Goal: Task Accomplishment & Management: Manage account settings

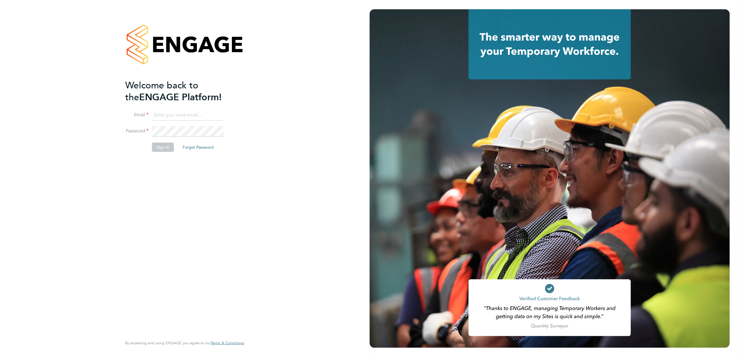
type input "anna.slavova@vgcgroup.co.uk"
click at [164, 148] on button "Sign In" at bounding box center [163, 147] width 22 height 9
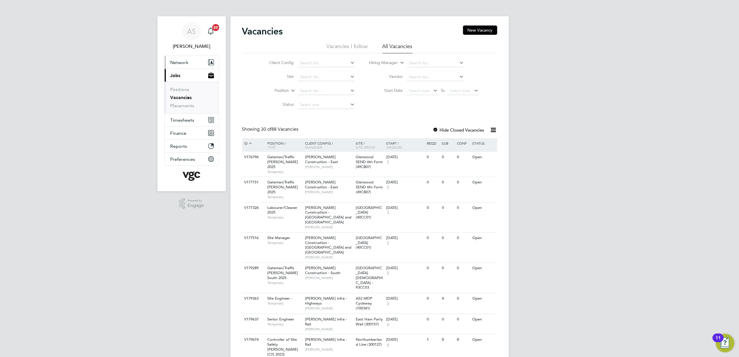
click at [187, 63] on span "Network" at bounding box center [180, 63] width 18 height 6
click at [189, 59] on button "Network" at bounding box center [192, 62] width 54 height 13
click at [185, 101] on link "Workers" at bounding box center [180, 101] width 18 height 6
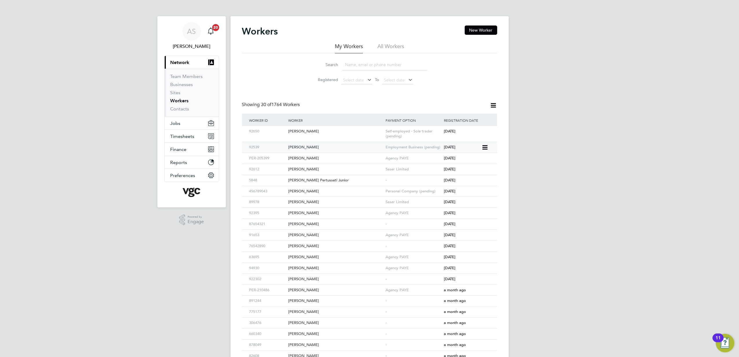
click at [364, 148] on div "Stefan Gavril" at bounding box center [335, 147] width 97 height 11
click at [362, 61] on input at bounding box center [385, 64] width 85 height 11
paste input "[PERSON_NAME]"
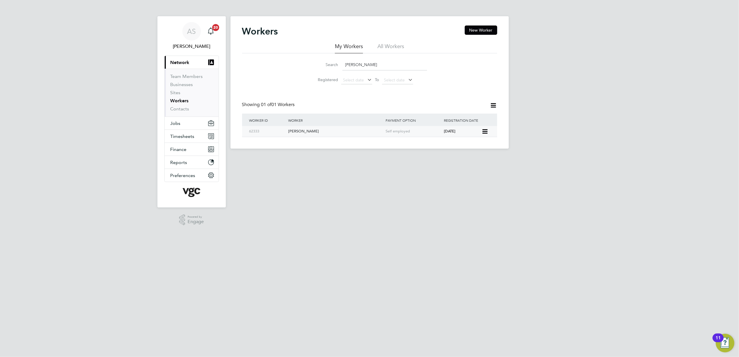
click at [335, 130] on div "[PERSON_NAME]" at bounding box center [335, 131] width 97 height 11
click at [360, 65] on input "[PERSON_NAME]" at bounding box center [385, 64] width 85 height 11
paste input "Samuel Mcgarry"
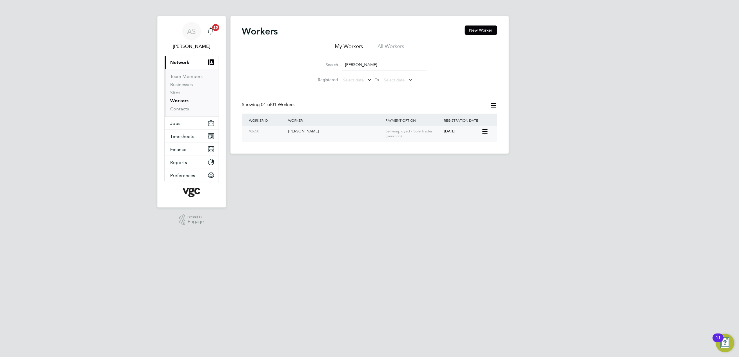
click at [326, 134] on div "Samuel Mcgarry" at bounding box center [335, 131] width 97 height 11
click at [380, 62] on input "Samuel Mcgarry" at bounding box center [385, 64] width 85 height 11
paste input "Anthony Jenkinson"
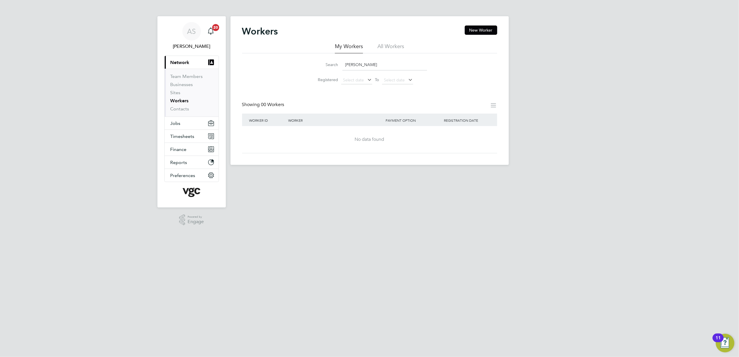
click at [400, 44] on li "All Workers" at bounding box center [391, 48] width 27 height 10
click at [382, 65] on input "Anthony Jenkinson" at bounding box center [385, 64] width 85 height 11
click at [346, 64] on input "Anthony Jenkinson" at bounding box center [385, 64] width 85 height 11
type input "Tony Jenkinson"
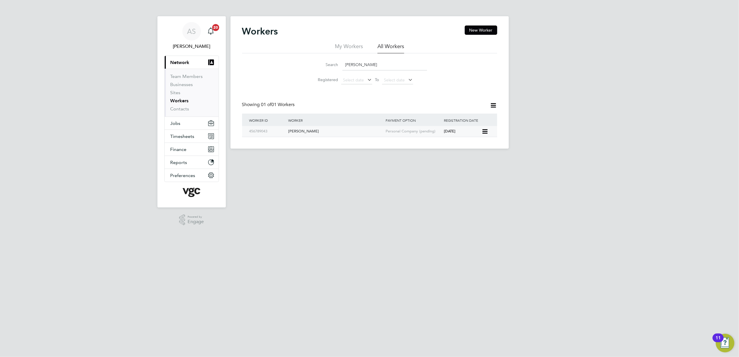
click at [372, 132] on div "Tony Jenkinson" at bounding box center [335, 131] width 97 height 11
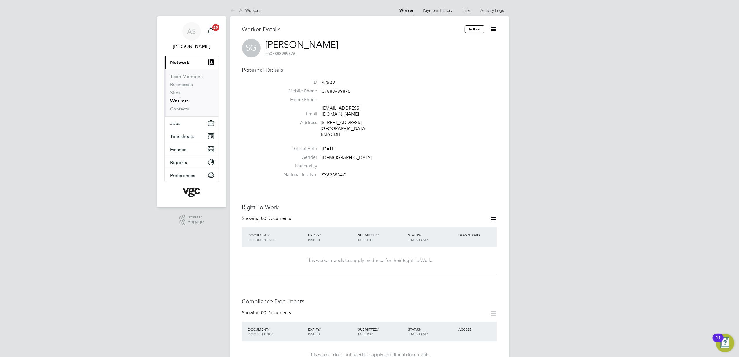
click at [492, 216] on icon at bounding box center [493, 219] width 7 height 7
click at [465, 228] on li "Add Right To Work Document" at bounding box center [461, 228] width 70 height 8
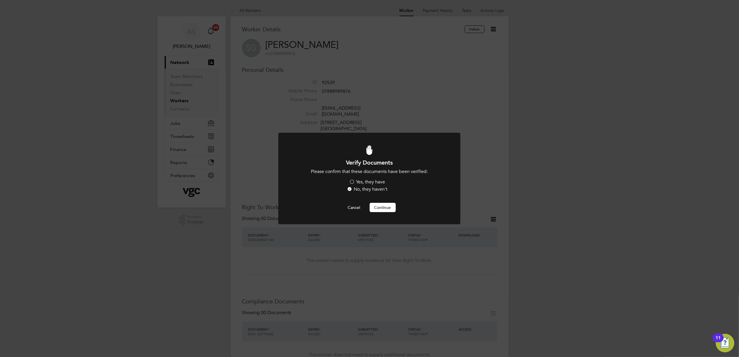
click at [364, 182] on label "Yes, they have" at bounding box center [367, 182] width 36 height 6
click at [0, 0] on input "Yes, they have" at bounding box center [0, 0] width 0 height 0
click at [388, 206] on button "Continue" at bounding box center [383, 207] width 26 height 9
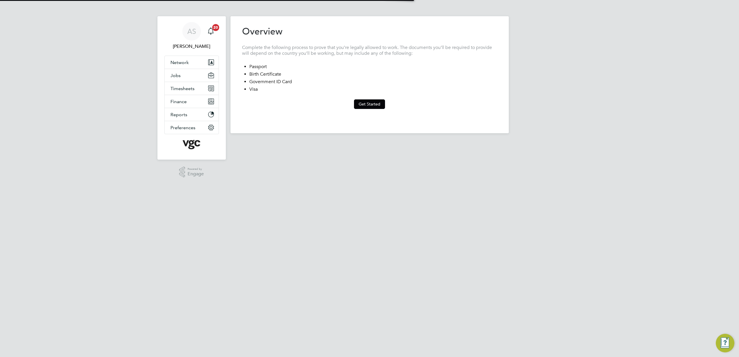
click at [375, 104] on button "Get Started" at bounding box center [369, 103] width 31 height 9
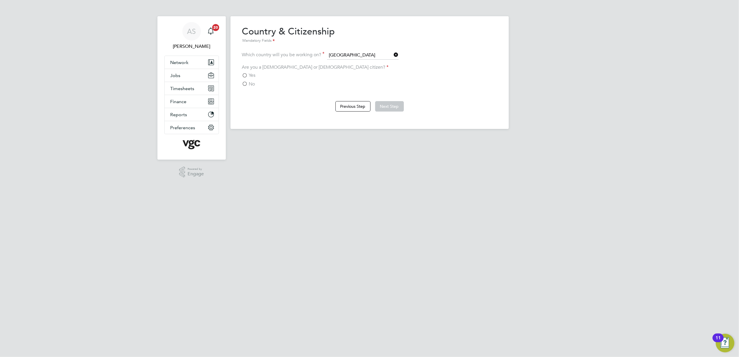
click at [250, 78] on span "Yes" at bounding box center [252, 76] width 7 height 6
click at [0, 0] on input "Yes" at bounding box center [0, 0] width 0 height 0
click at [251, 84] on span "No" at bounding box center [252, 84] width 6 height 6
click at [0, 0] on input "No" at bounding box center [0, 0] width 0 height 0
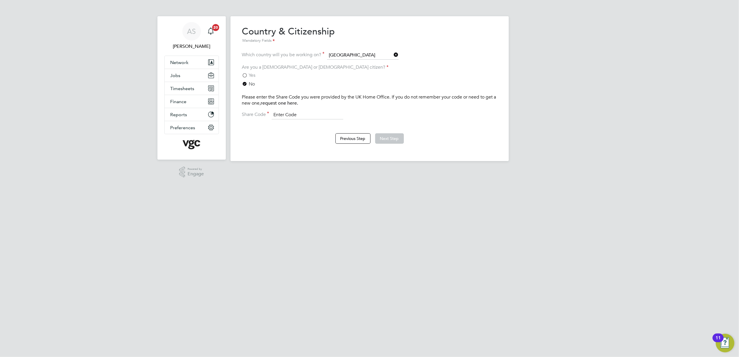
click at [291, 112] on input at bounding box center [308, 115] width 72 height 9
click at [300, 113] on input at bounding box center [308, 115] width 72 height 9
paste input "WE-9Y7CF63-2G"
type input "WE-9Y7CF63-2G"
click at [390, 137] on button "Next Step" at bounding box center [389, 138] width 29 height 10
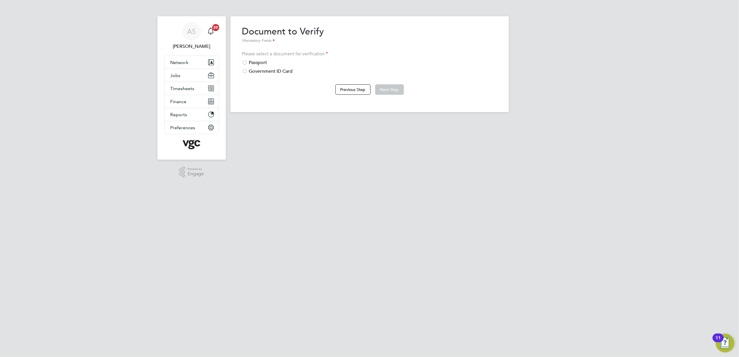
click at [262, 62] on div "Passport" at bounding box center [369, 63] width 255 height 6
click at [387, 88] on button "Next Step" at bounding box center [389, 89] width 29 height 10
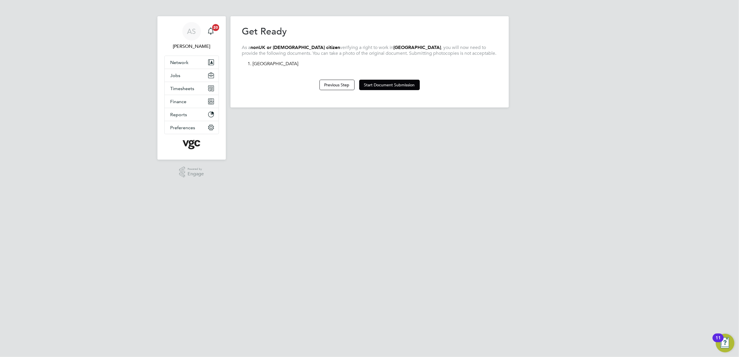
click at [395, 78] on div "Previous Step Start Document Submission" at bounding box center [369, 84] width 255 height 23
click at [406, 87] on button "Start Document Submission" at bounding box center [389, 85] width 61 height 10
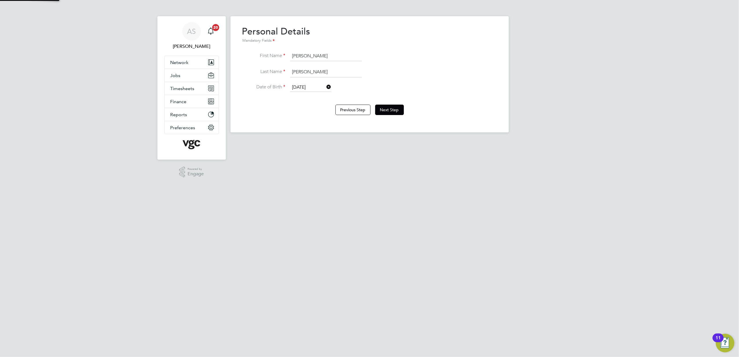
click at [404, 85] on li "Date of Birth 07 Dec 1997" at bounding box center [369, 90] width 255 height 15
click at [399, 111] on button "Next Step" at bounding box center [389, 110] width 29 height 10
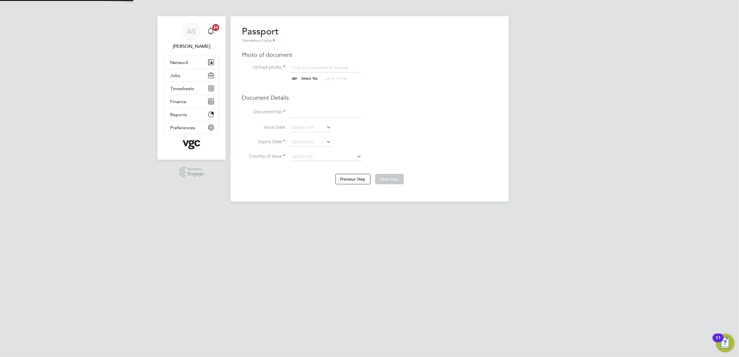
scroll to position [8, 72]
click at [296, 80] on input "file" at bounding box center [315, 73] width 91 height 17
type input "C:\fakepath\Stefan-Mihai Gavril Passport.jpg"
click at [323, 116] on input at bounding box center [326, 112] width 72 height 10
paste input "056211386"
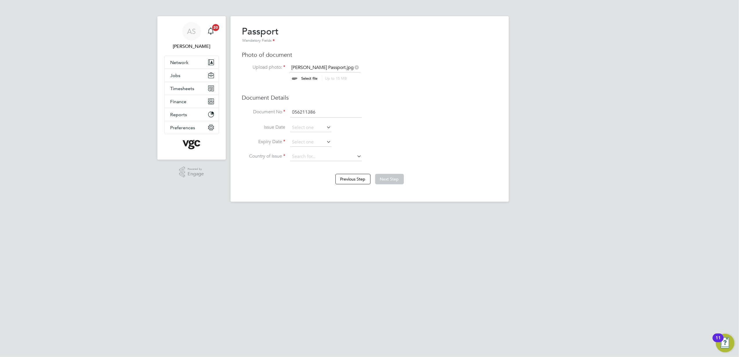
type input "056211386"
click at [449, 134] on li "Issue Date" at bounding box center [369, 131] width 255 height 15
click at [320, 159] on input at bounding box center [326, 157] width 72 height 9
click at [335, 179] on li "[GEOGRAPHIC_DATA]" at bounding box center [331, 180] width 82 height 8
type input "[GEOGRAPHIC_DATA]"
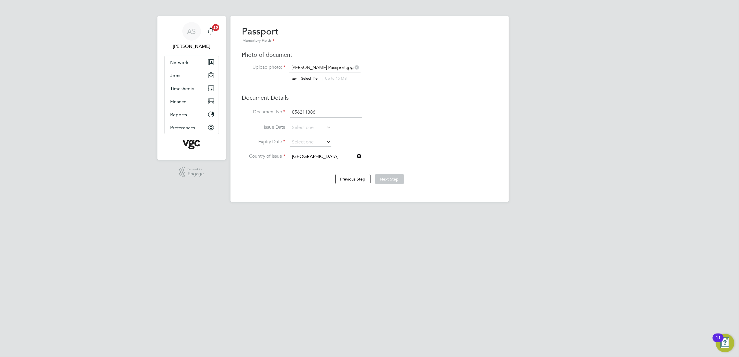
click at [439, 139] on li "Expiry Date" at bounding box center [369, 145] width 255 height 15
click at [295, 141] on input at bounding box center [310, 142] width 41 height 9
click at [314, 141] on input at bounding box center [310, 142] width 41 height 9
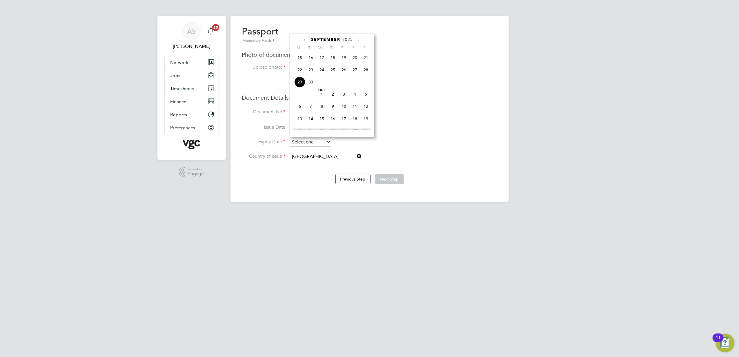
click at [314, 141] on input at bounding box center [310, 142] width 41 height 9
click at [352, 39] on span "2025" at bounding box center [348, 39] width 10 height 5
click at [335, 97] on span "2028" at bounding box center [332, 92] width 11 height 11
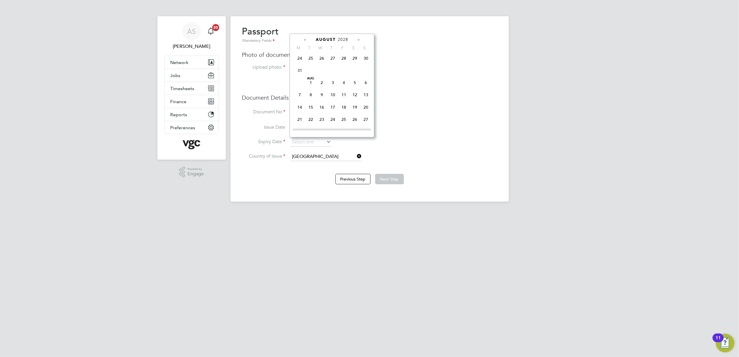
click at [366, 85] on span "6" at bounding box center [366, 82] width 11 height 11
type input "06 Aug 2028"
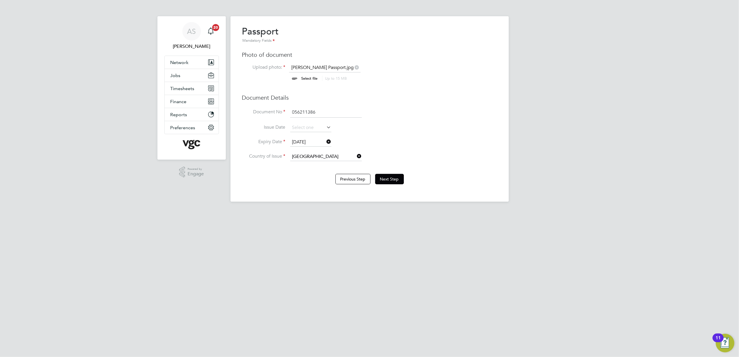
click at [468, 100] on h3 "Document Details" at bounding box center [369, 98] width 255 height 8
click at [400, 180] on button "Next Step" at bounding box center [389, 179] width 29 height 10
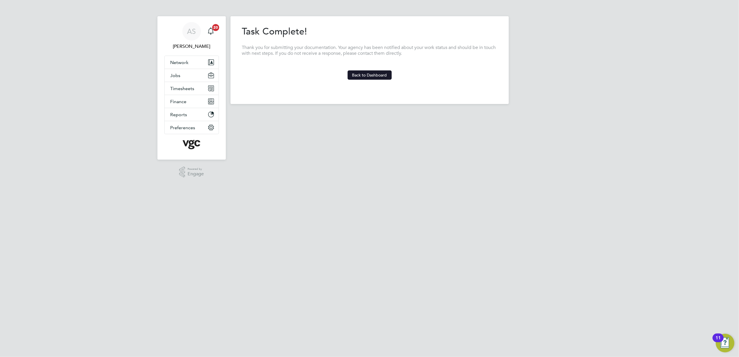
click at [365, 75] on button "Back to Dashboard" at bounding box center [370, 74] width 44 height 9
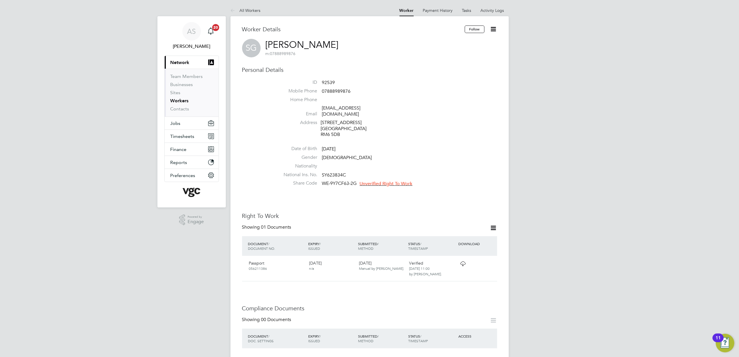
click at [403, 181] on span "Unverified Right To Work" at bounding box center [386, 184] width 53 height 6
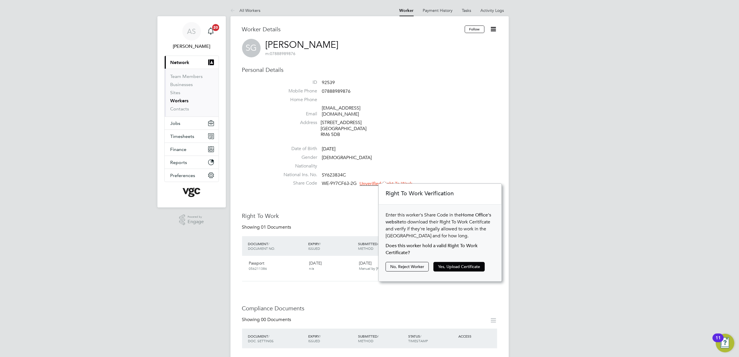
scroll to position [6, 53]
click at [459, 263] on button "Yes, Upload Certificate" at bounding box center [459, 266] width 51 height 9
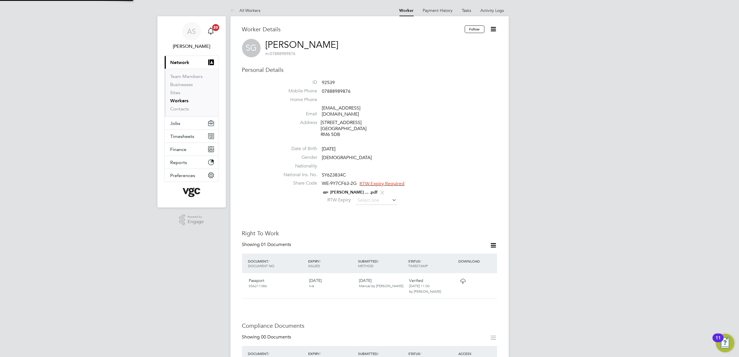
scroll to position [20, 123]
click at [390, 196] on input at bounding box center [376, 200] width 41 height 9
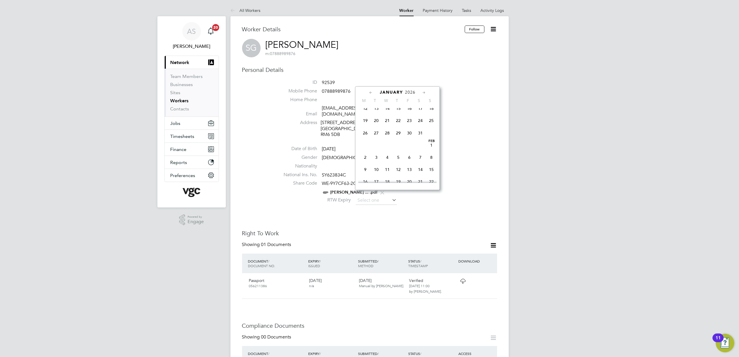
scroll to position [474, 0]
click at [407, 89] on div "January 2026 M T W T F S S Jun 1 2 3 4 5 6 7 8 9 10 11 12 13 14 15 16 17 18 19 …" at bounding box center [397, 138] width 85 height 104
click at [409, 91] on span "2026" at bounding box center [410, 92] width 10 height 5
click at [407, 148] on span "2029" at bounding box center [409, 145] width 11 height 11
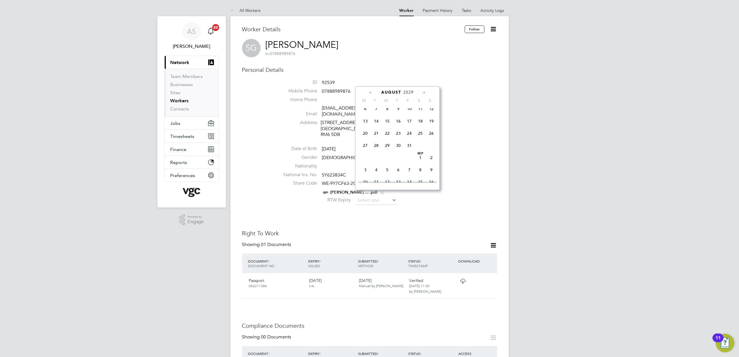
click at [391, 146] on span "29" at bounding box center [387, 145] width 11 height 11
type input "29 Aug 2029"
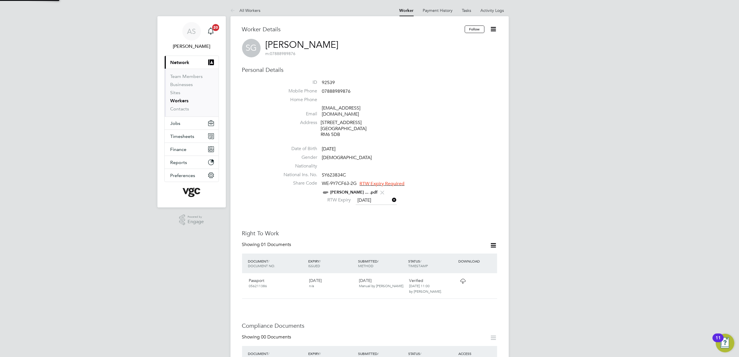
click at [450, 205] on div "Worker Details Follow SG Stefan Gavril m: 07888989876 Personal Details ID 92539…" at bounding box center [369, 345] width 255 height 638
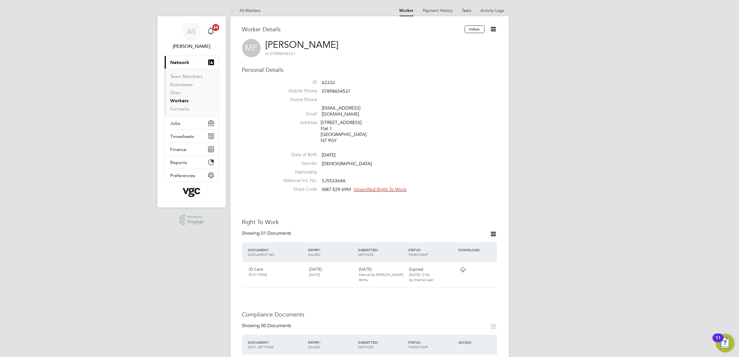
click at [385, 187] on span "Unverified Right To Work" at bounding box center [380, 190] width 53 height 6
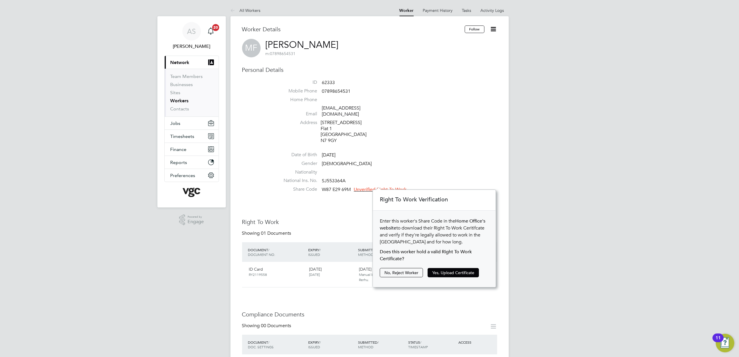
scroll to position [98, 123]
click at [445, 274] on button "Yes, Upload Certificate" at bounding box center [453, 272] width 51 height 9
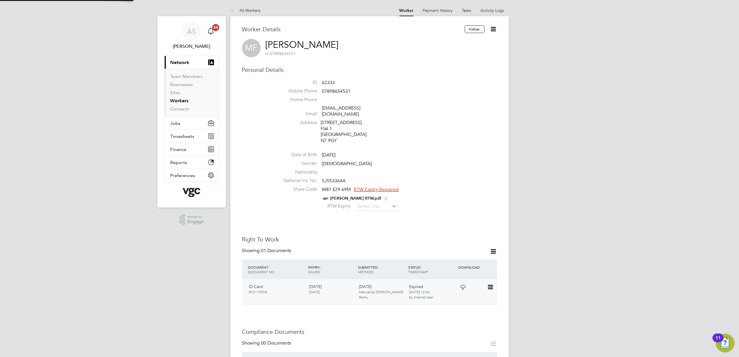
scroll to position [0, 0]
click at [374, 202] on input at bounding box center [376, 206] width 41 height 9
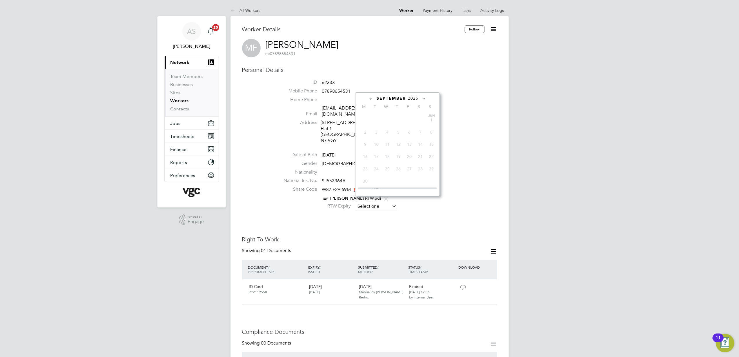
scroll to position [224, 0]
click at [374, 202] on input at bounding box center [376, 206] width 41 height 9
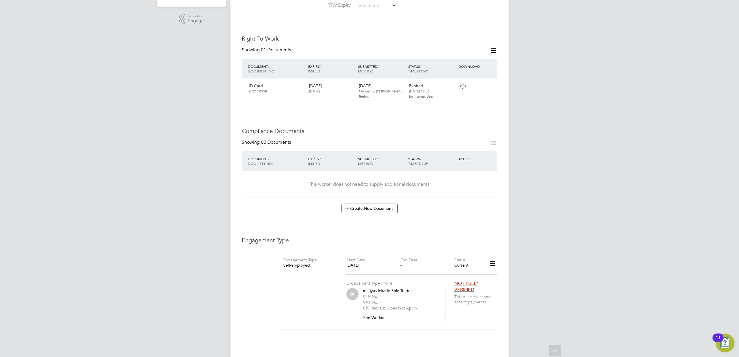
scroll to position [77, 0]
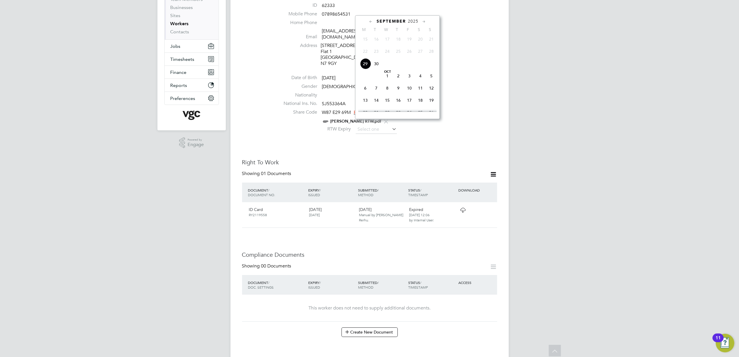
click at [414, 20] on span "2025" at bounding box center [413, 21] width 10 height 5
click at [405, 92] on span "2036" at bounding box center [409, 86] width 11 height 11
click at [381, 68] on span "19" at bounding box center [376, 62] width 11 height 11
type input "19 Aug 2036"
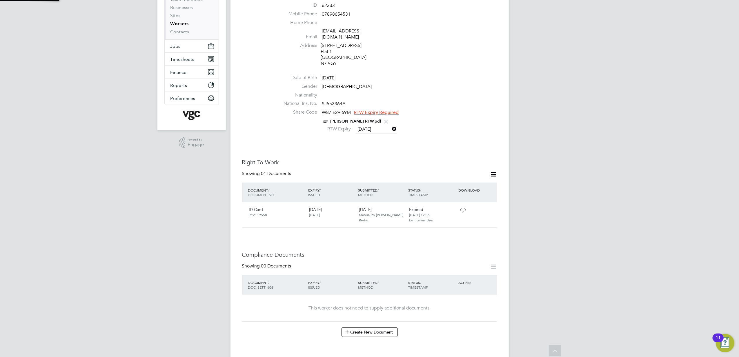
scroll to position [6, 47]
click at [492, 103] on li "National Ins. No. SJ553364A" at bounding box center [387, 105] width 220 height 9
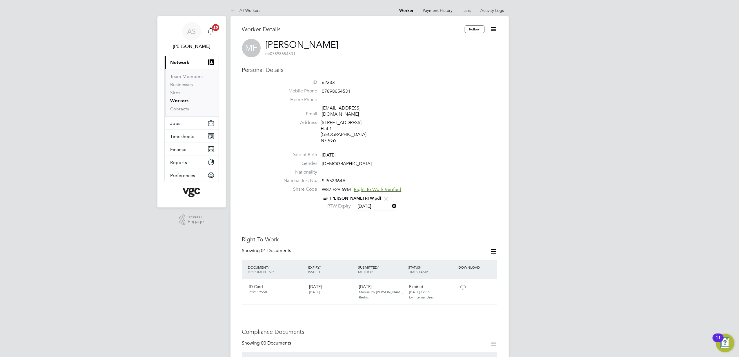
click at [376, 202] on input "19 Aug 2036" at bounding box center [376, 206] width 41 height 9
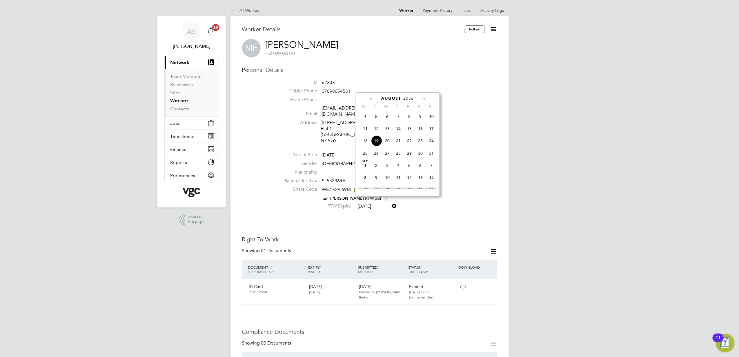
click at [391, 202] on icon at bounding box center [391, 206] width 0 height 8
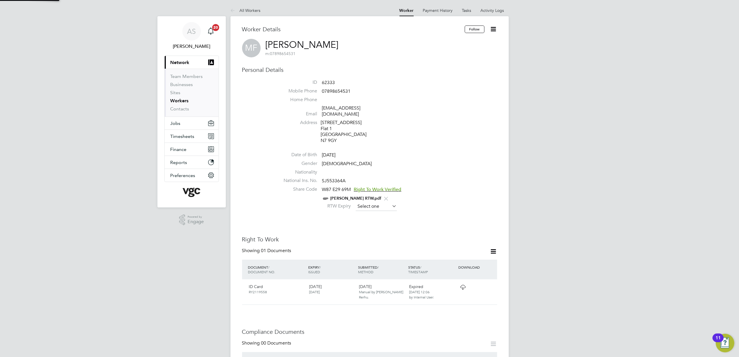
click at [388, 202] on input at bounding box center [376, 206] width 41 height 9
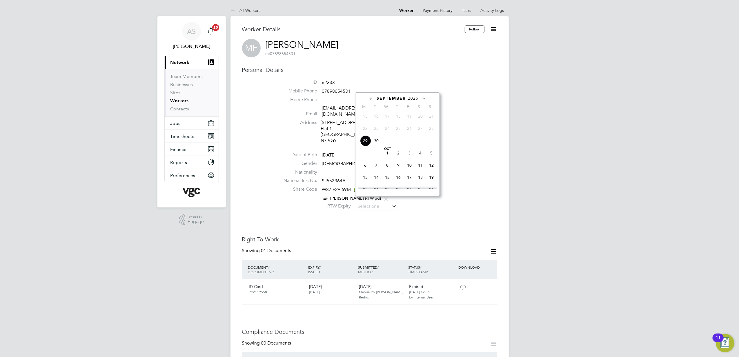
click at [414, 97] on span "2025" at bounding box center [413, 98] width 10 height 5
click at [401, 154] on span "2028" at bounding box center [398, 151] width 11 height 11
click at [387, 157] on span "30" at bounding box center [387, 151] width 11 height 11
type input "[DATE]"
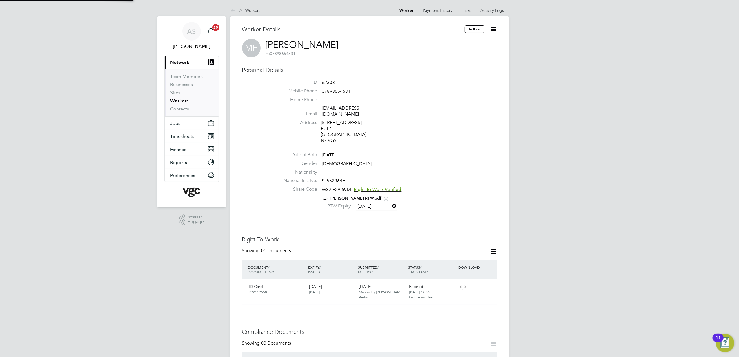
click at [478, 169] on li "Nationality" at bounding box center [387, 173] width 220 height 9
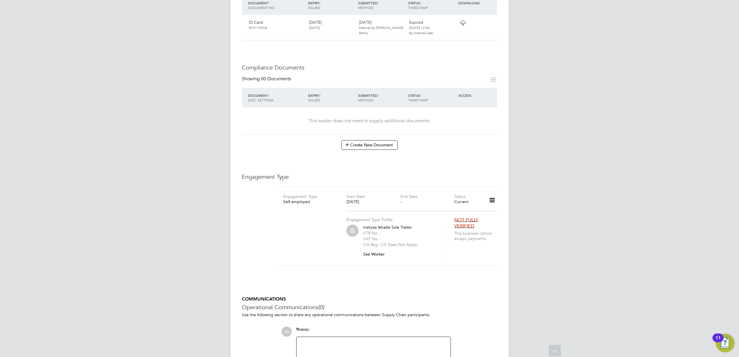
scroll to position [315, 0]
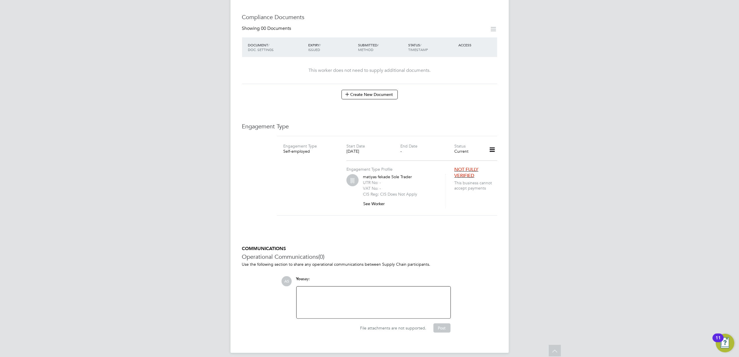
drag, startPoint x: 452, startPoint y: 247, endPoint x: 440, endPoint y: 238, distance: 15.1
click at [452, 253] on h3 "Operational Communications (0)" at bounding box center [369, 257] width 255 height 8
click at [490, 145] on icon at bounding box center [492, 149] width 10 height 13
click at [463, 253] on h3 "Operational Communications (0)" at bounding box center [369, 257] width 255 height 8
click at [505, 222] on div "Worker Details Follow MF Matiyas Fekade m: 07898654531 Personal Details ID 6233…" at bounding box center [370, 27] width 278 height 652
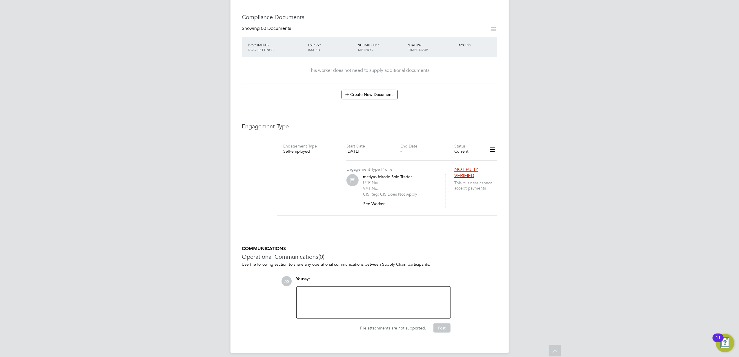
click at [493, 144] on icon at bounding box center [492, 149] width 10 height 13
click at [448, 161] on li "Edit Engagement Type" at bounding box center [462, 161] width 66 height 8
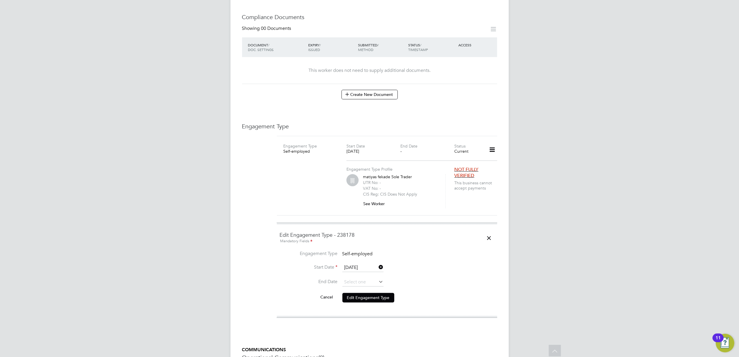
click at [365, 251] on span "Self-employed" at bounding box center [358, 254] width 30 height 6
click at [490, 233] on icon at bounding box center [489, 238] width 10 height 13
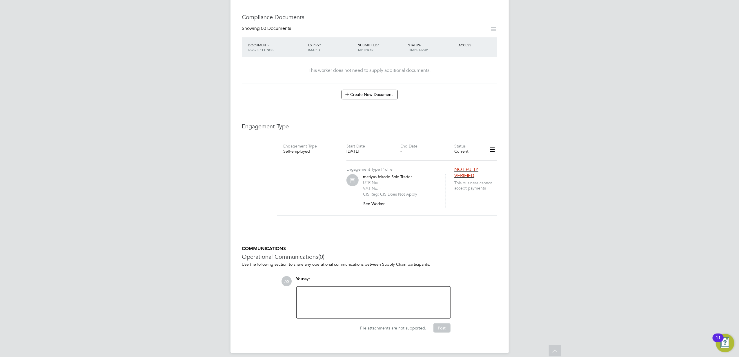
click at [491, 145] on icon at bounding box center [492, 149] width 10 height 13
click at [459, 169] on li "Add Engagement Type" at bounding box center [462, 169] width 66 height 8
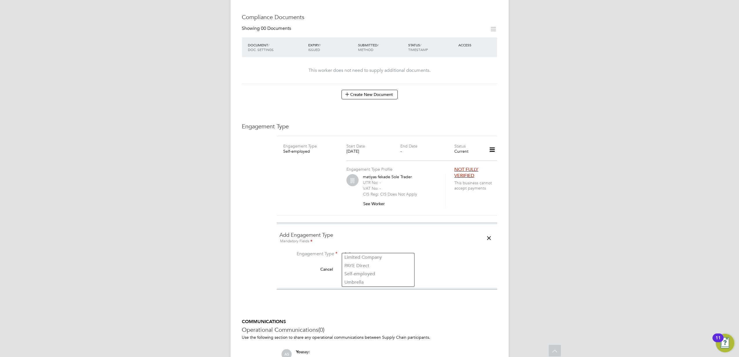
click at [359, 251] on input at bounding box center [379, 255] width 72 height 8
click at [376, 281] on li "Umbrella" at bounding box center [378, 282] width 72 height 8
type input "Umbrella"
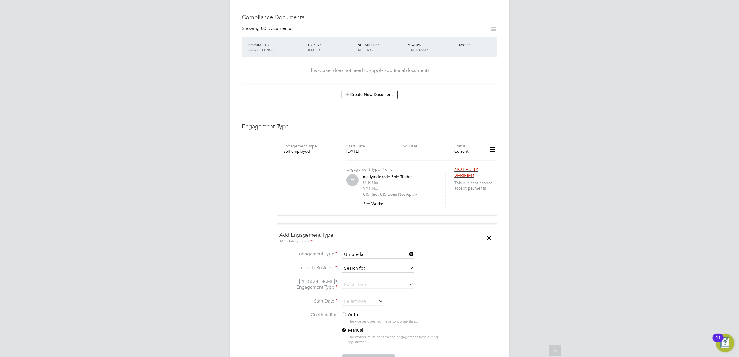
click at [369, 265] on input at bounding box center [379, 269] width 72 height 8
click at [366, 270] on li "Sas er Limited" at bounding box center [378, 271] width 72 height 8
type input "Saser Limited"
click at [365, 281] on input at bounding box center [379, 285] width 72 height 8
click at [369, 295] on li "CIS Self-employed" at bounding box center [378, 296] width 72 height 8
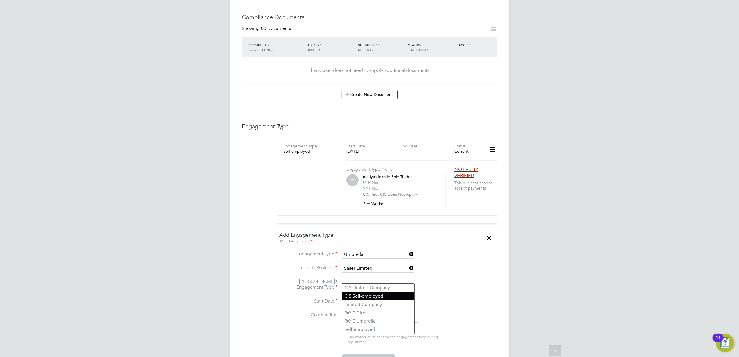
type input "CIS Self-employed"
click at [498, 299] on div "Worker Details Follow MF Matiyas Fekade m: 07898654531 Personal Details ID 6233…" at bounding box center [370, 108] width 278 height 815
click at [367, 298] on input at bounding box center [363, 302] width 41 height 9
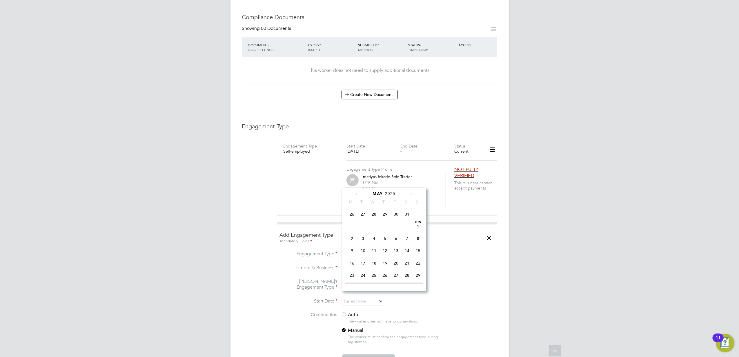
scroll to position [62, 0]
click at [354, 240] on span "12" at bounding box center [352, 239] width 11 height 11
type input "12 May 2025"
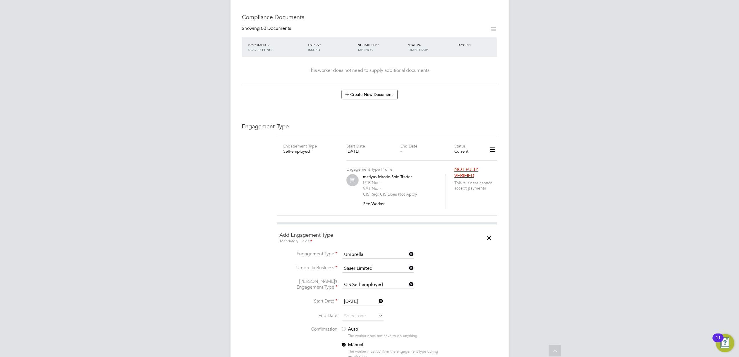
click at [484, 279] on li "Umbrella’s Engagement Type CIS Self-employed" at bounding box center [387, 288] width 215 height 19
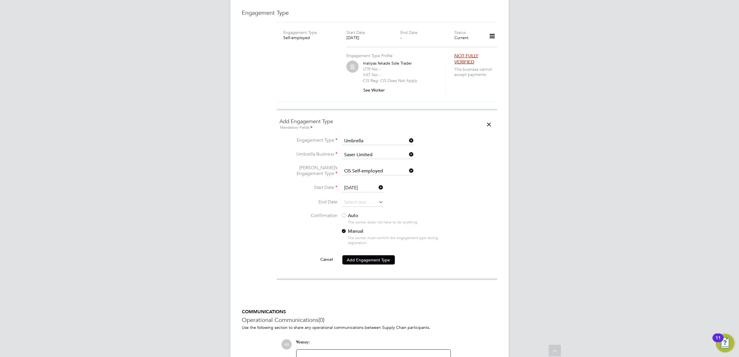
scroll to position [431, 0]
click at [362, 211] on div "Auto The worker does not have to do anything. Manual The worker must confirm th…" at bounding box center [395, 229] width 109 height 36
click at [343, 211] on div at bounding box center [344, 214] width 6 height 6
click at [358, 253] on button "Add Engagement Type" at bounding box center [369, 257] width 52 height 9
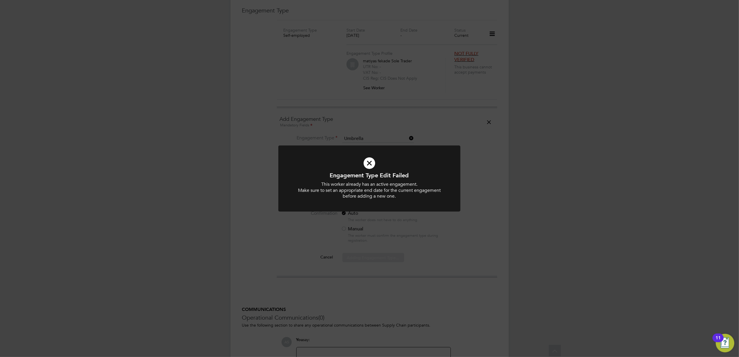
click at [462, 236] on div "Engagement Type Edit Failed This worker already has an active engagement. Make …" at bounding box center [369, 178] width 739 height 357
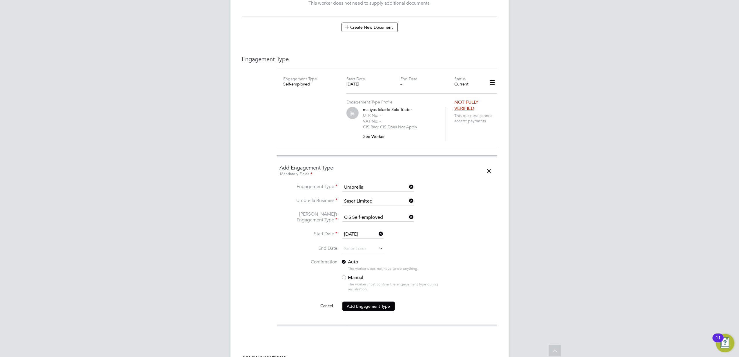
scroll to position [354, 0]
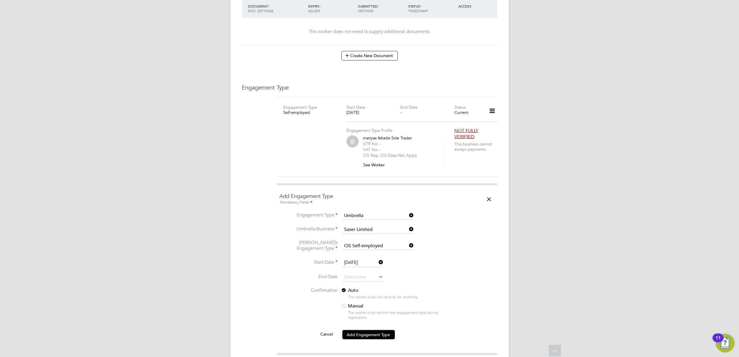
click at [493, 105] on icon at bounding box center [492, 110] width 10 height 13
click at [501, 208] on div "Worker Details Follow MF Matiyas Fekade m: 07898654531 Personal Details ID 6233…" at bounding box center [370, 76] width 278 height 829
click at [296, 136] on div "Engagement Type Profile matiyas fekade Sole Trader UTR No: - VAT No: - CIS Reg:…" at bounding box center [387, 144] width 225 height 49
click at [371, 160] on button "See Worker" at bounding box center [376, 164] width 26 height 9
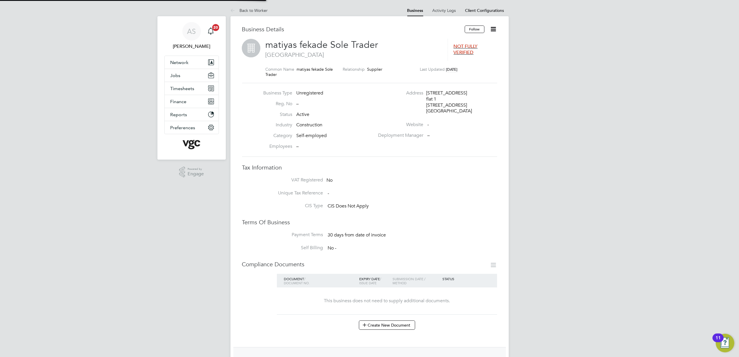
click at [492, 30] on icon at bounding box center [493, 29] width 7 height 7
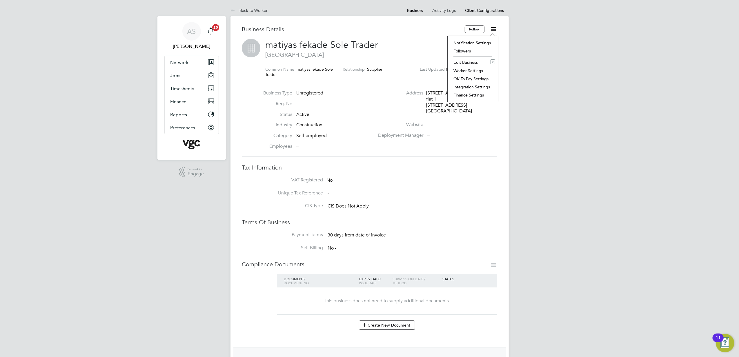
click at [459, 153] on div "Business Type Unregistered Reg. No – Status Active Industry Construction Catego…" at bounding box center [369, 120] width 255 height 74
click at [235, 8] on icon at bounding box center [234, 10] width 7 height 7
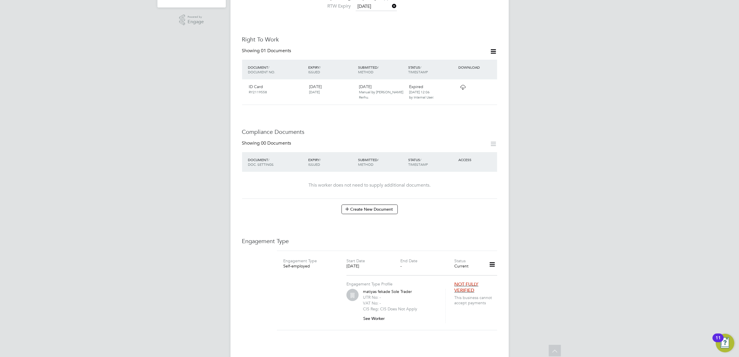
scroll to position [232, 0]
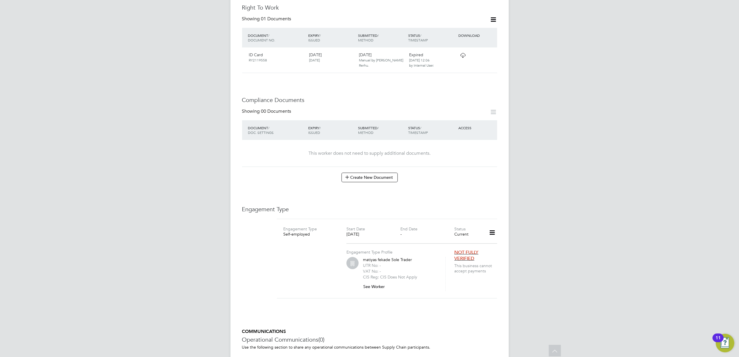
click at [490, 228] on icon at bounding box center [492, 232] width 10 height 13
click at [456, 244] on li "Edit Engagement Type" at bounding box center [462, 244] width 66 height 8
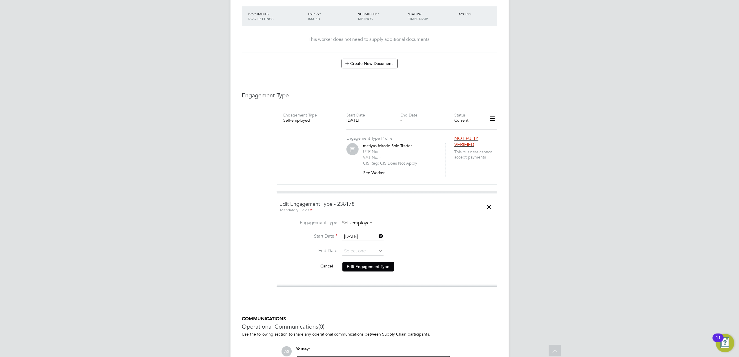
scroll to position [348, 0]
click at [346, 245] on input at bounding box center [363, 249] width 41 height 9
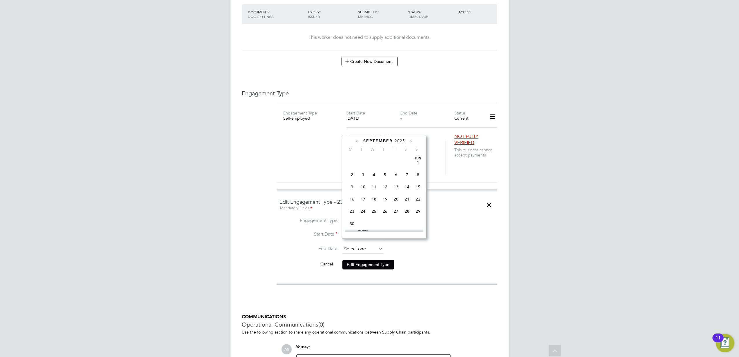
scroll to position [224, 0]
click at [372, 245] on input at bounding box center [363, 249] width 41 height 9
click at [416, 186] on span "Jun 1" at bounding box center [418, 184] width 11 height 11
type input "01 Jun 2025"
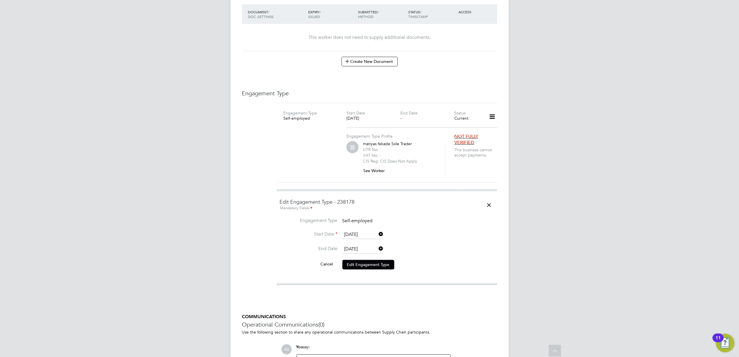
click at [452, 237] on li "Start Date 20 Nov 2023" at bounding box center [387, 238] width 215 height 15
click at [386, 260] on button "Edit Engagement Type" at bounding box center [369, 264] width 52 height 9
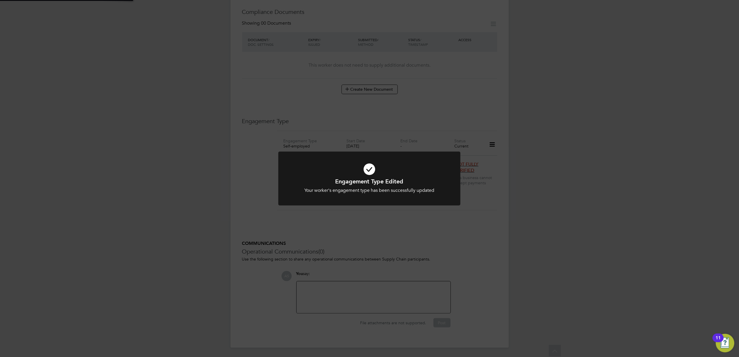
scroll to position [315, 0]
click at [471, 231] on div "Engagement Type Edited Your worker's engagement type has been successfully upda…" at bounding box center [369, 178] width 739 height 357
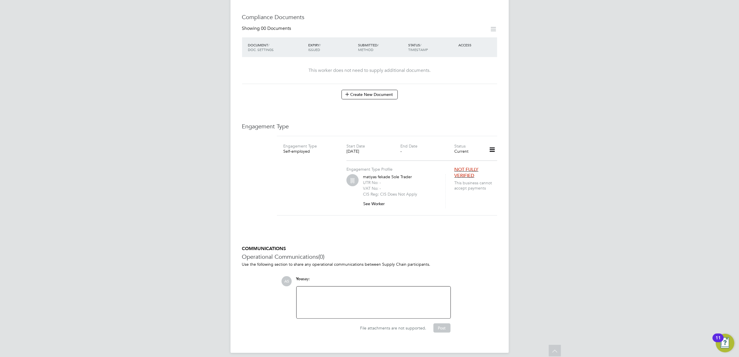
click at [495, 144] on icon at bounding box center [492, 149] width 10 height 13
click at [450, 170] on li "Add Engagement Type" at bounding box center [462, 169] width 66 height 8
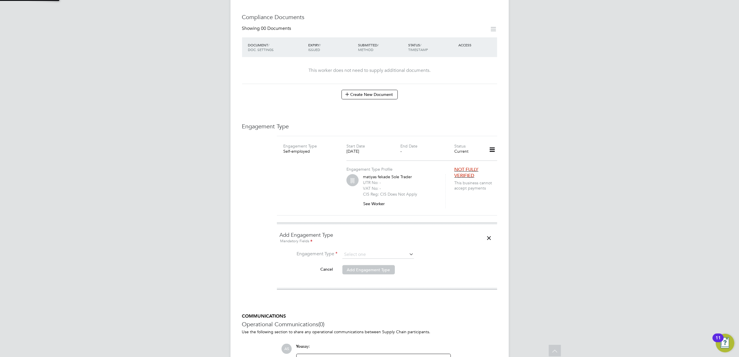
scroll to position [348, 0]
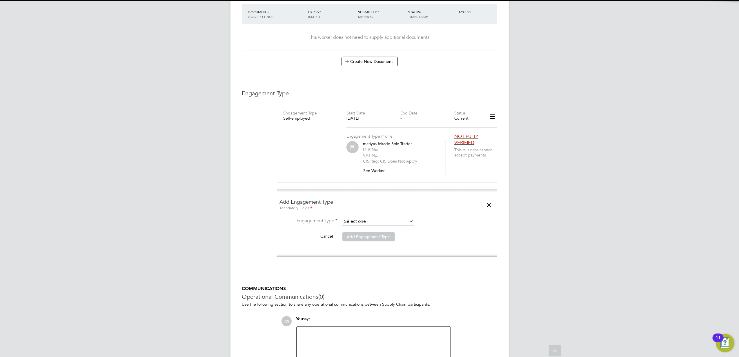
click at [367, 218] on input at bounding box center [379, 222] width 72 height 8
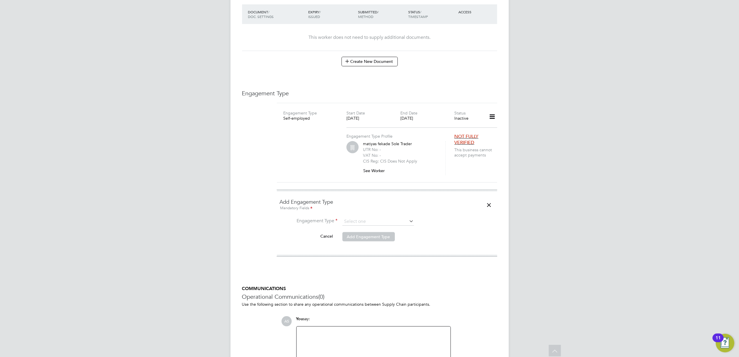
click at [364, 250] on li "Umbrella" at bounding box center [378, 249] width 72 height 8
type input "Umbrella"
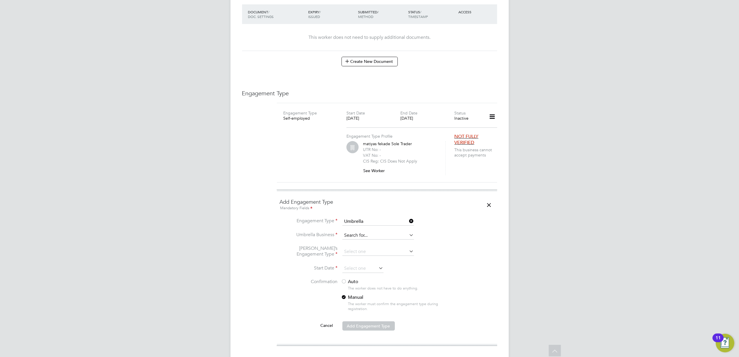
click at [361, 232] on input at bounding box center [379, 236] width 72 height 8
click at [367, 235] on li "Sase r Limited" at bounding box center [378, 238] width 72 height 8
type input "Saser Limited"
click at [364, 248] on input at bounding box center [379, 252] width 72 height 8
click at [367, 261] on li "CIS Self-employed" at bounding box center [378, 263] width 72 height 8
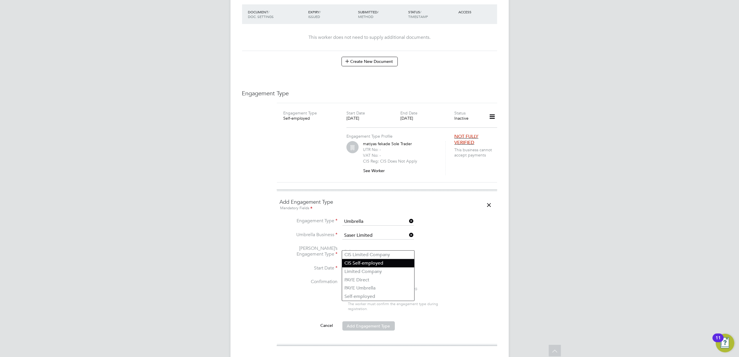
type input "CIS Self-employed"
click at [360, 265] on input at bounding box center [363, 269] width 41 height 9
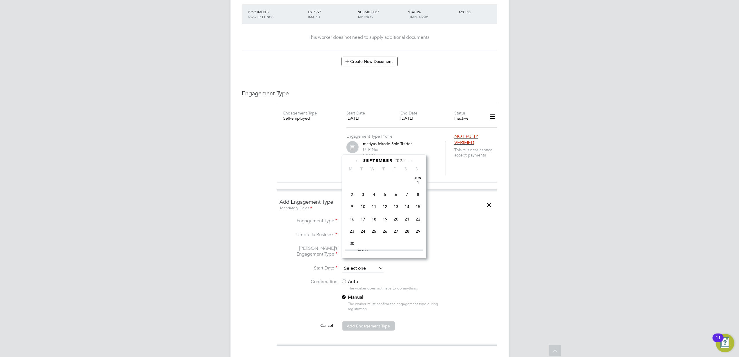
scroll to position [224, 0]
click at [351, 265] on input at bounding box center [363, 269] width 41 height 9
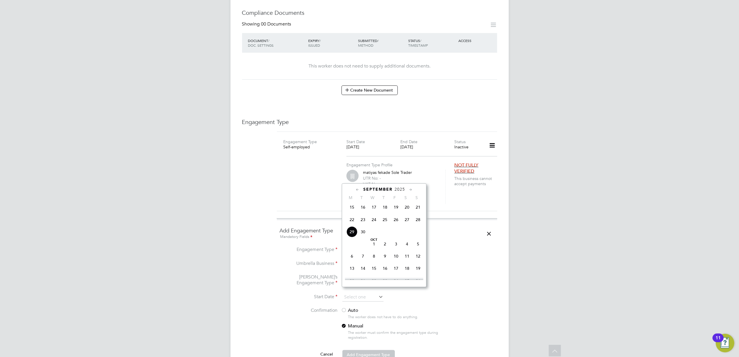
scroll to position [271, 0]
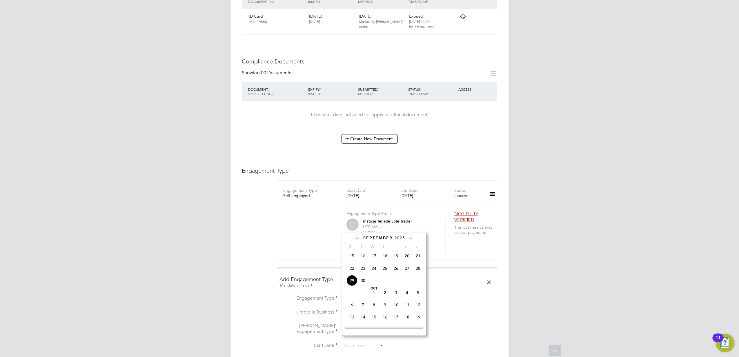
click at [356, 237] on icon at bounding box center [358, 239] width 6 height 6
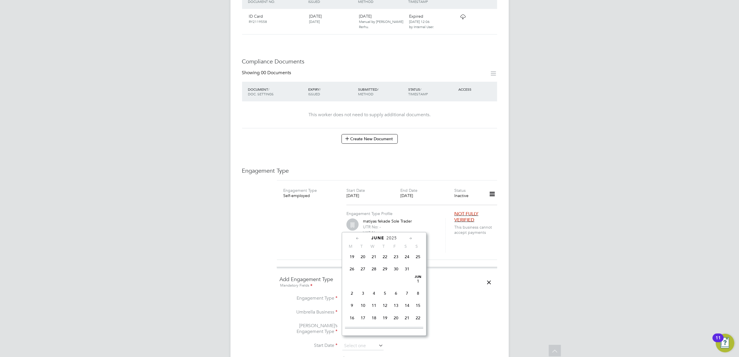
click at [351, 294] on span "2" at bounding box center [352, 293] width 11 height 11
type input "02 Jun 2025"
click at [454, 323] on li "Umbrella’s Engagement Type CIS Self-employed" at bounding box center [387, 332] width 215 height 19
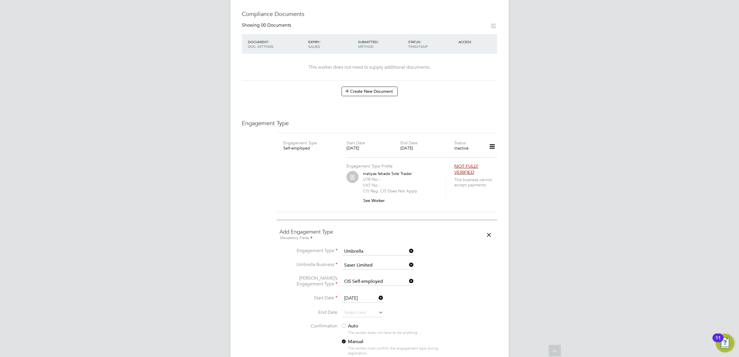
scroll to position [464, 0]
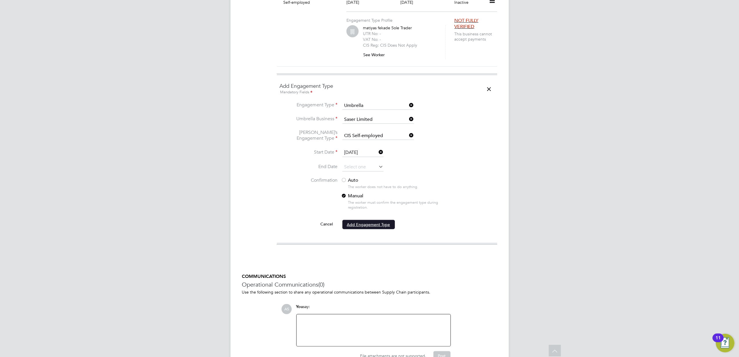
click at [368, 220] on button "Add Engagement Type" at bounding box center [369, 224] width 52 height 9
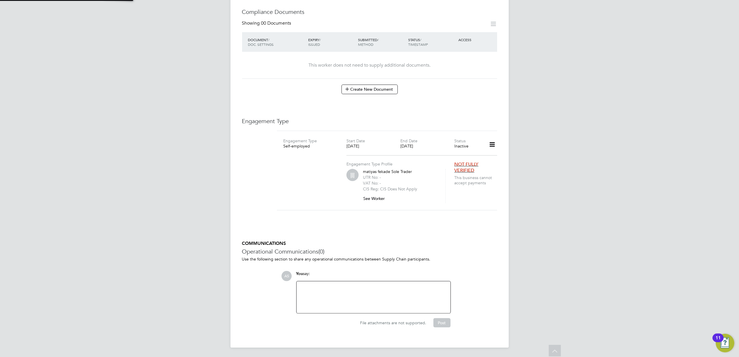
scroll to position [315, 0]
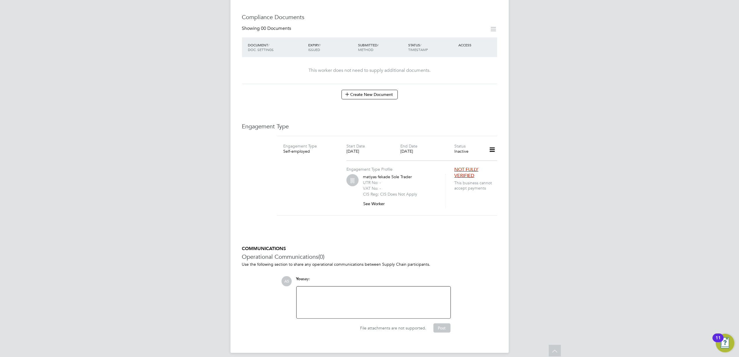
click at [489, 143] on icon at bounding box center [492, 149] width 10 height 13
click at [472, 262] on p "Use the following section to share any operational communications between Suppl…" at bounding box center [369, 264] width 255 height 5
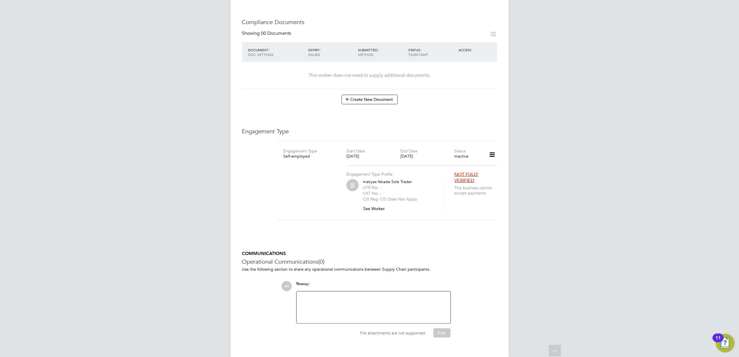
scroll to position [276, 0]
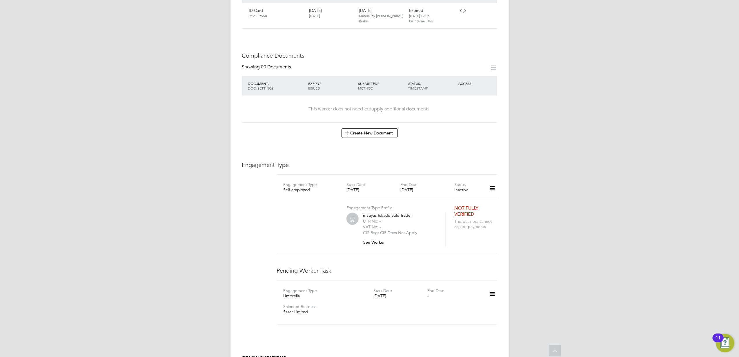
click at [494, 288] on icon at bounding box center [492, 294] width 10 height 13
click at [478, 302] on li "Edit" at bounding box center [484, 306] width 22 height 8
click at [320, 305] on button "Update" at bounding box center [318, 309] width 23 height 9
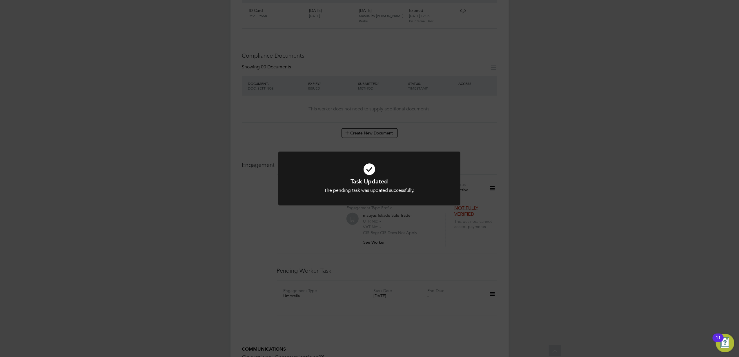
click at [470, 277] on div "Task Updated The pending task was updated successfully. Cancel Okay" at bounding box center [369, 178] width 739 height 357
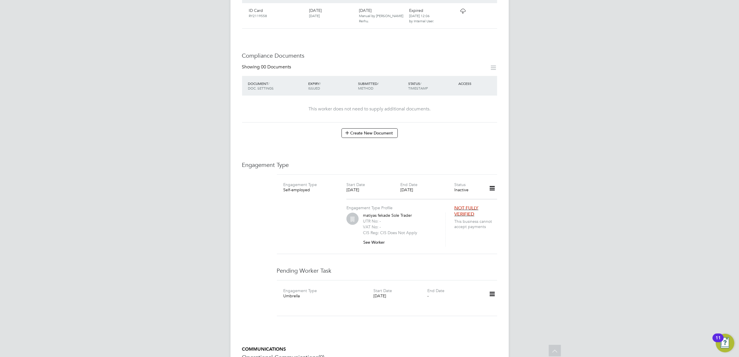
click at [490, 288] on icon at bounding box center [492, 294] width 10 height 13
click at [484, 323] on li "Confirm" at bounding box center [484, 322] width 22 height 8
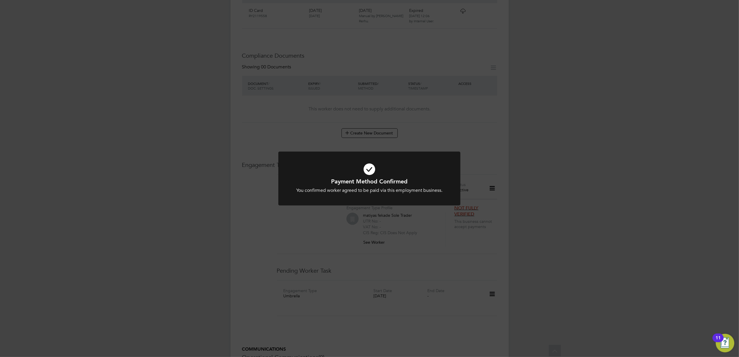
drag, startPoint x: 556, startPoint y: 215, endPoint x: 513, endPoint y: 230, distance: 45.5
click at [556, 215] on div "Payment Method Confirmed You confirmed worker agreed to be paid via this employ…" at bounding box center [369, 178] width 739 height 357
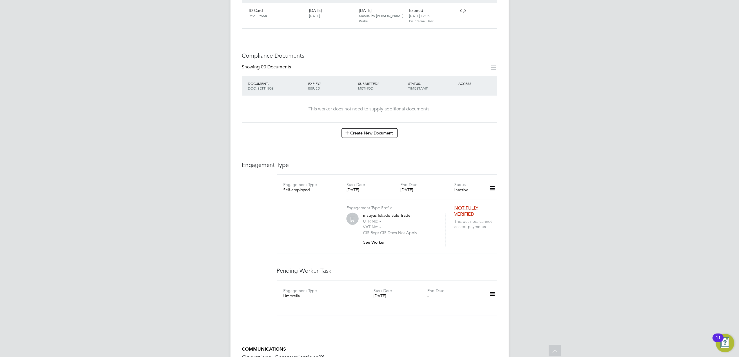
click at [584, 296] on div "AS Anna Slavova Notifications 20 Applications: Current page: Network Team Membe…" at bounding box center [369, 94] width 739 height 740
click at [488, 288] on icon at bounding box center [492, 294] width 10 height 13
click at [480, 320] on li "Confirm" at bounding box center [484, 322] width 22 height 8
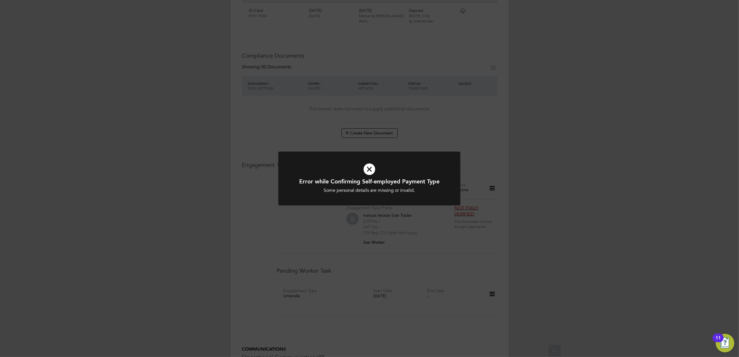
click at [275, 223] on div "Error while Confirming Self-employed Payment Type Some personal details are mis…" at bounding box center [369, 178] width 739 height 357
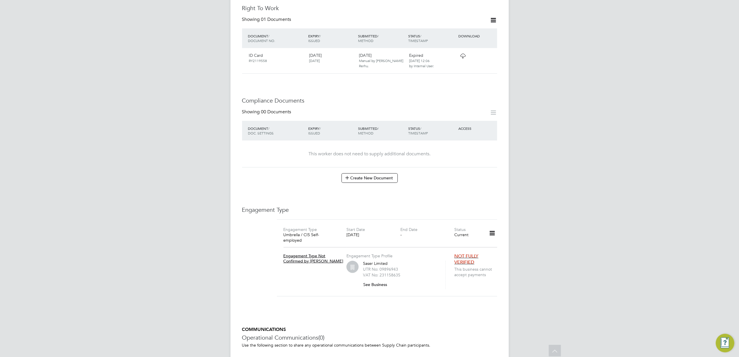
scroll to position [232, 0]
click at [492, 228] on icon at bounding box center [492, 232] width 10 height 13
click at [460, 243] on li "Edit Engagement Type" at bounding box center [462, 244] width 66 height 8
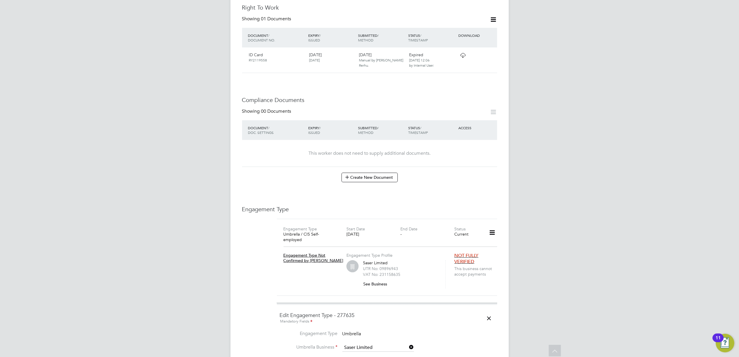
click at [577, 246] on div "AS [PERSON_NAME] Notifications 20 Applications: Current page: Network Team Memb…" at bounding box center [369, 172] width 739 height 809
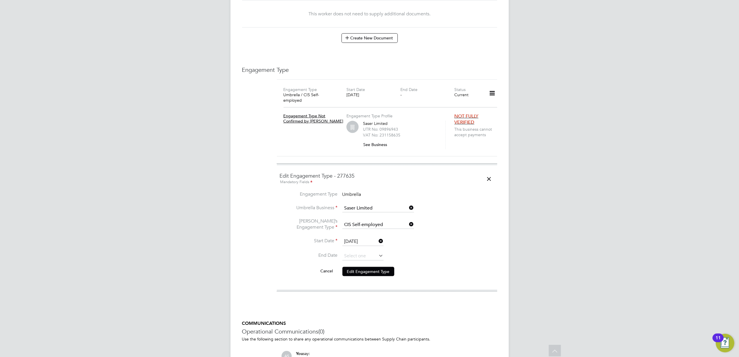
scroll to position [387, 0]
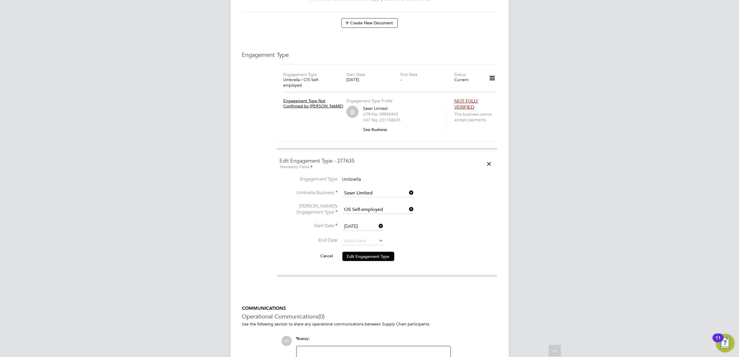
click at [499, 247] on div "Worker Details Follow MF [PERSON_NAME] m: 07898654531 Personal Details ID 62333…" at bounding box center [370, 21] width 278 height 783
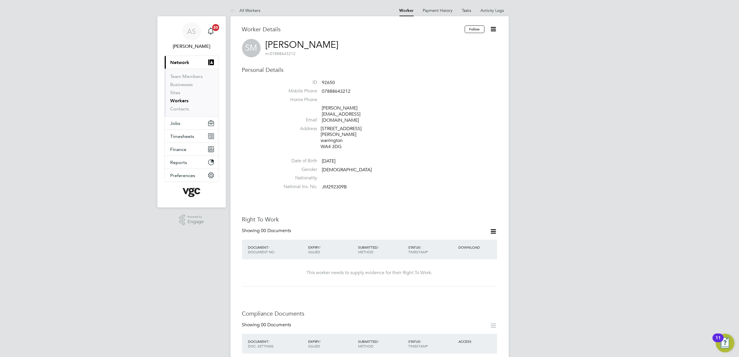
click at [492, 228] on icon at bounding box center [493, 231] width 7 height 7
click at [454, 224] on li "Add Right To Work Document" at bounding box center [461, 228] width 70 height 8
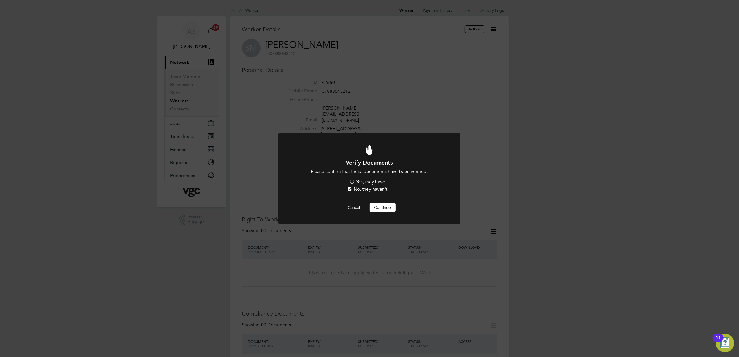
click at [364, 185] on div "Yes, they have No, they haven't" at bounding box center [369, 186] width 87 height 15
click at [362, 180] on label "Yes, they have" at bounding box center [367, 182] width 36 height 6
click at [0, 0] on input "Yes, they have" at bounding box center [0, 0] width 0 height 0
click at [385, 205] on button "Continue" at bounding box center [383, 207] width 26 height 9
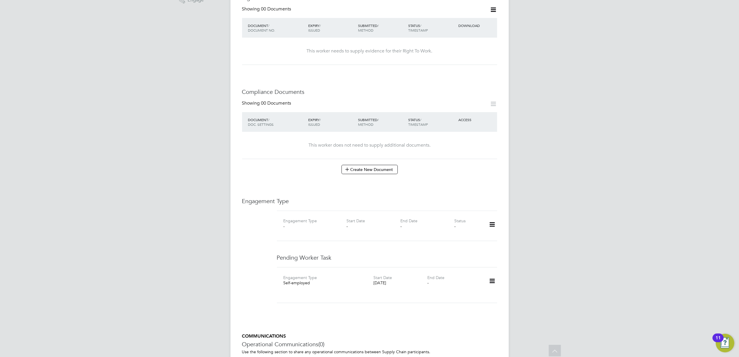
scroll to position [232, 0]
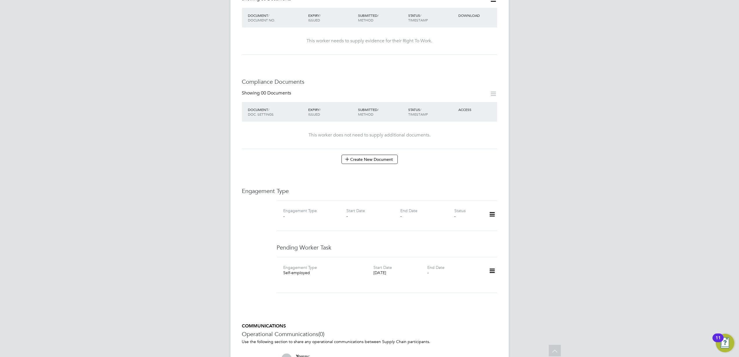
click at [493, 265] on icon at bounding box center [492, 271] width 10 height 13
click at [478, 271] on li "Edit" at bounding box center [484, 271] width 22 height 8
click at [316, 282] on button "Update" at bounding box center [318, 286] width 23 height 9
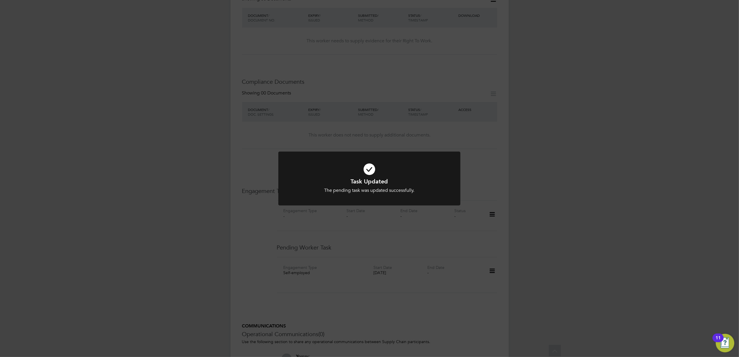
click at [425, 184] on h1 "Task Updated" at bounding box center [369, 182] width 151 height 8
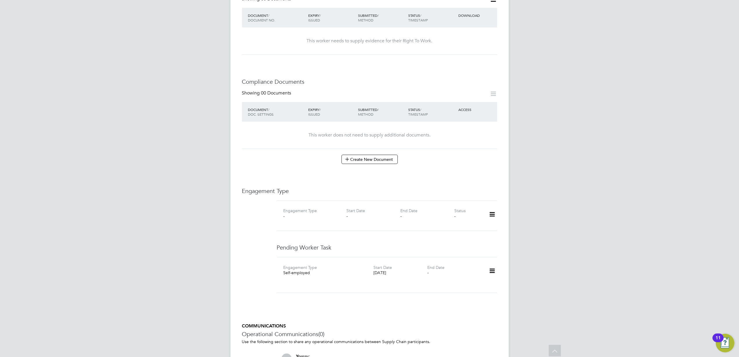
click at [494, 265] on icon at bounding box center [492, 271] width 10 height 13
click at [483, 269] on li "Edit" at bounding box center [484, 271] width 22 height 8
click at [409, 270] on icon at bounding box center [409, 274] width 0 height 8
click at [394, 270] on input at bounding box center [394, 274] width 41 height 9
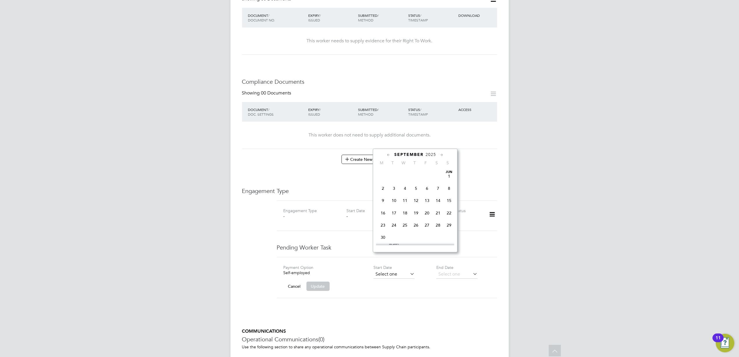
scroll to position [224, 0]
click at [415, 188] on span "25" at bounding box center [416, 185] width 11 height 11
type input "25 Sep 2025"
click at [313, 282] on button "Update" at bounding box center [318, 286] width 23 height 9
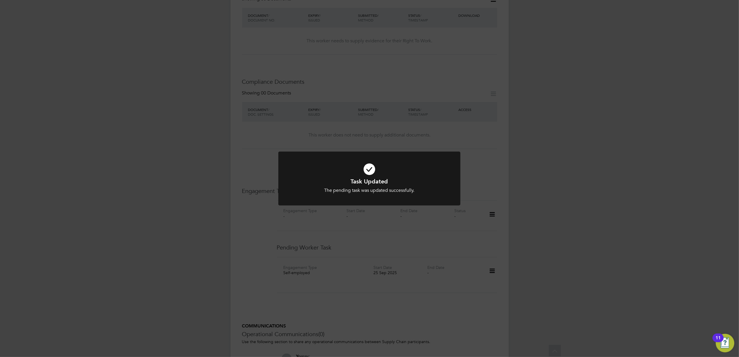
click at [414, 287] on div "Task Updated The pending task was updated successfully. Cancel Okay" at bounding box center [369, 178] width 739 height 357
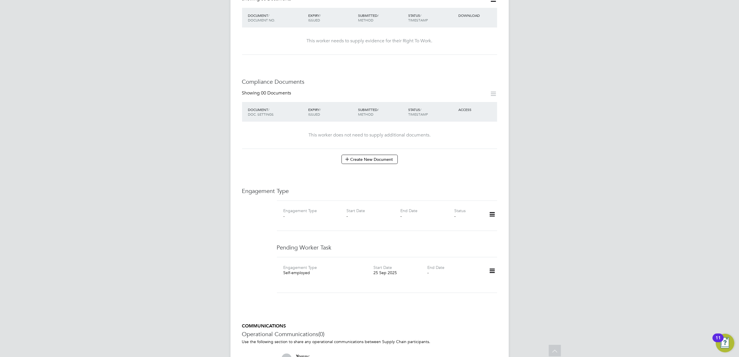
click at [489, 208] on icon at bounding box center [492, 214] width 10 height 13
click at [459, 220] on li "Add Engagement Type" at bounding box center [463, 222] width 66 height 8
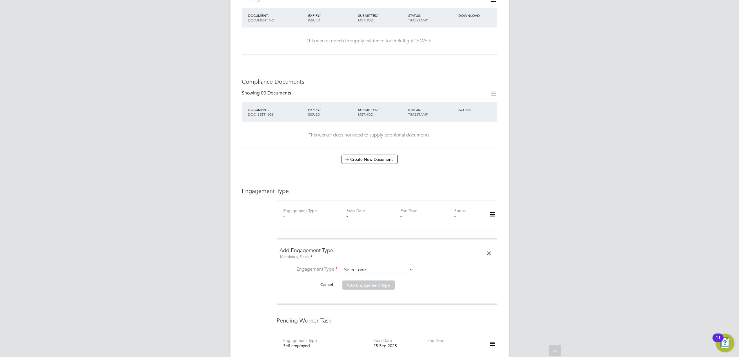
click at [347, 266] on input at bounding box center [379, 270] width 72 height 8
click at [370, 284] on li "Umbrella" at bounding box center [378, 286] width 72 height 8
type input "Umbrella"
click at [372, 280] on input at bounding box center [379, 284] width 72 height 8
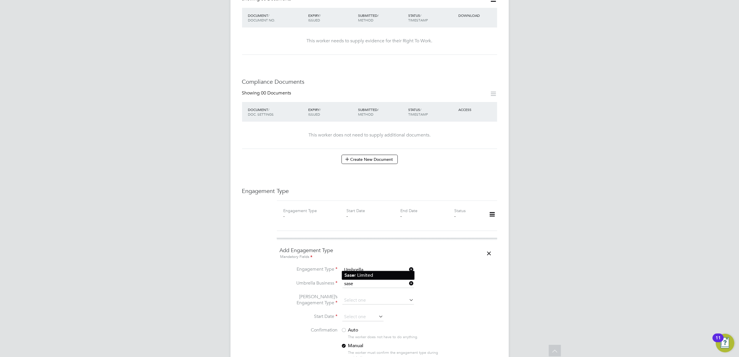
click at [374, 274] on li "Sase r Limited" at bounding box center [378, 275] width 72 height 8
type input "Saser Limited"
click at [367, 297] on input at bounding box center [379, 301] width 72 height 8
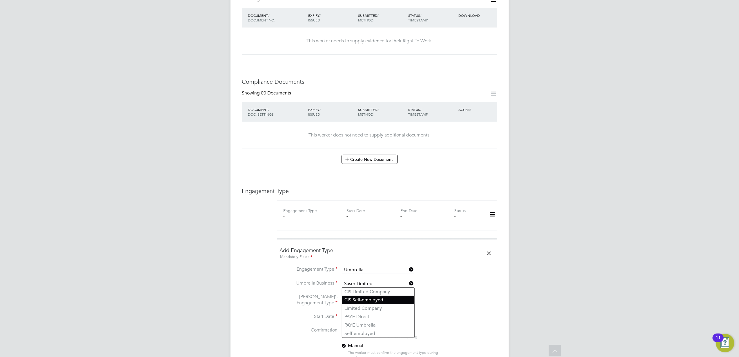
click at [369, 299] on li "CIS Self-employed" at bounding box center [378, 300] width 72 height 8
type input "CIS Self-employed"
click at [497, 296] on div "Add Engagement Type Mandatory Fields Engagement Type Umbrella Umbrella Business…" at bounding box center [387, 316] width 226 height 157
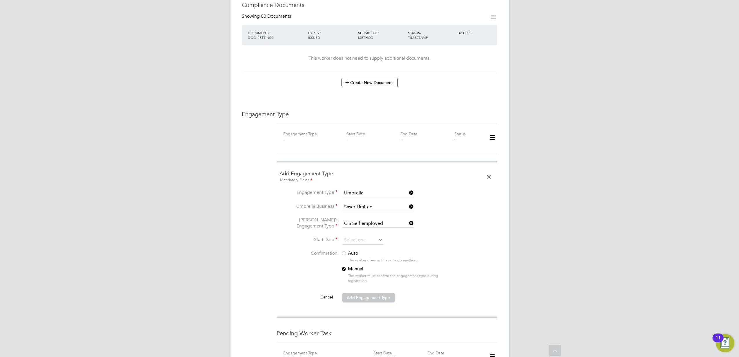
scroll to position [309, 0]
click at [361, 250] on label "Auto" at bounding box center [393, 253] width 104 height 6
click at [361, 236] on input at bounding box center [363, 240] width 41 height 9
click at [392, 153] on span "26" at bounding box center [396, 150] width 11 height 11
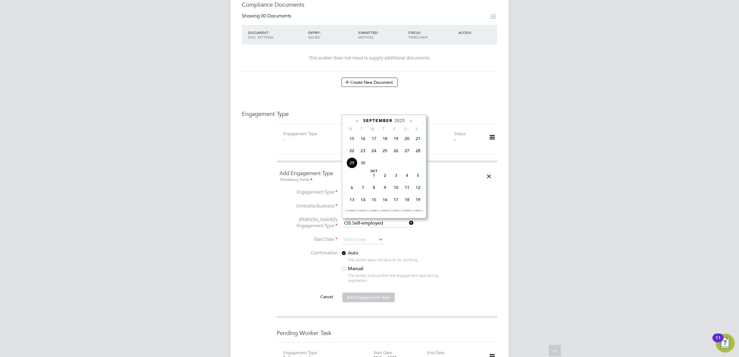
type input "[DATE]"
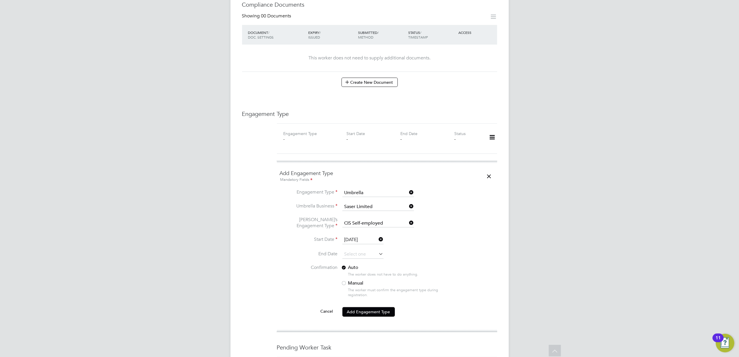
click at [458, 265] on li "Confirmation Auto The worker does not have to do anything. Manual The worker mu…" at bounding box center [387, 286] width 215 height 42
click at [373, 307] on button "Add Engagement Type" at bounding box center [369, 311] width 52 height 9
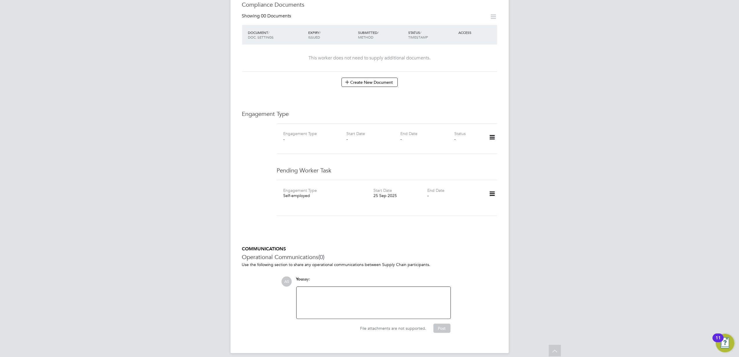
scroll to position [298, 0]
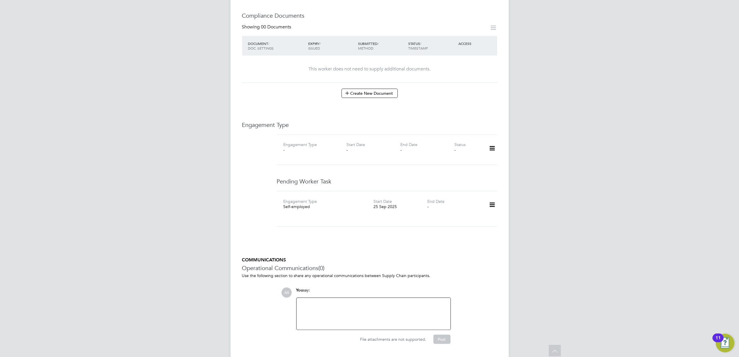
click at [433, 273] on p "Use the following section to share any operational communications between Suppl…" at bounding box center [369, 275] width 255 height 5
click at [492, 198] on icon at bounding box center [492, 204] width 10 height 13
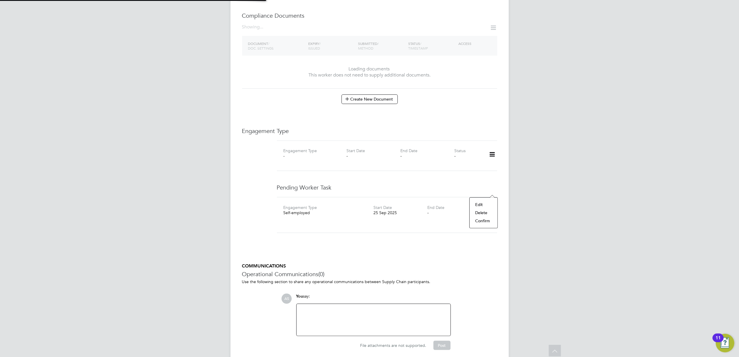
scroll to position [280, 0]
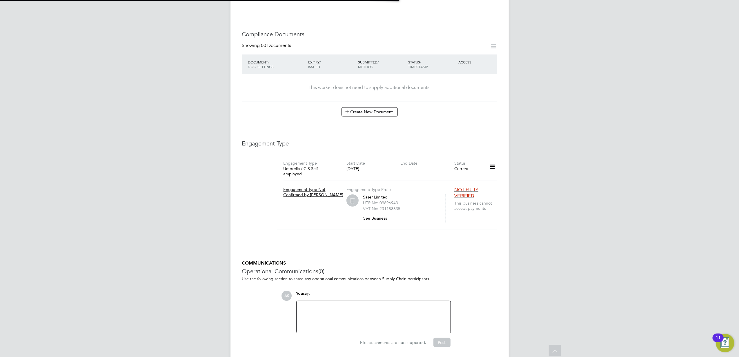
click at [451, 260] on h5 "COMMUNICATIONS" at bounding box center [369, 263] width 255 height 6
click at [395, 236] on div "Worker Details Follow SM Samuel Mcgarry m: 07888643212 Personal Details ID 9265…" at bounding box center [369, 47] width 255 height 602
click at [491, 160] on icon at bounding box center [492, 166] width 10 height 13
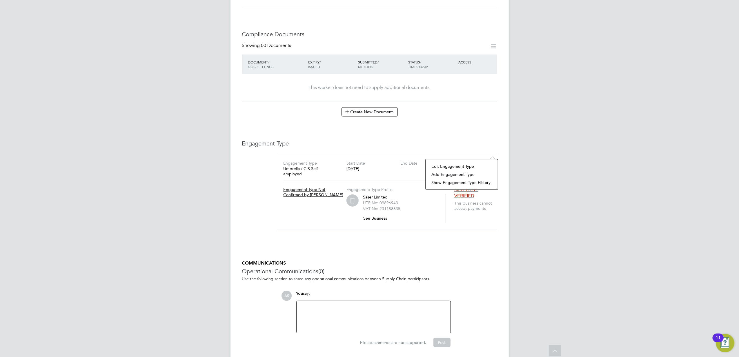
drag, startPoint x: 460, startPoint y: 245, endPoint x: 442, endPoint y: 224, distance: 27.6
click at [459, 260] on h5 "COMMUNICATIONS" at bounding box center [369, 263] width 255 height 6
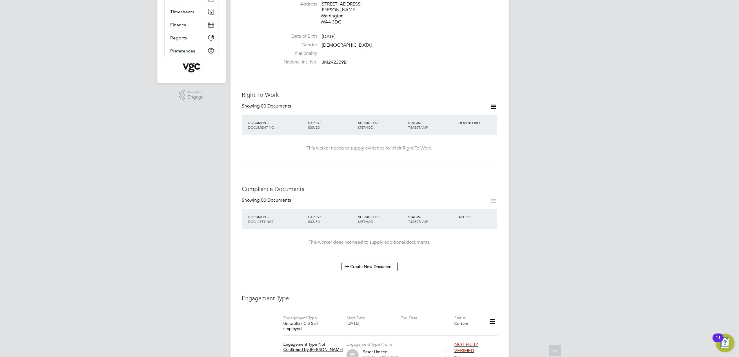
click at [492, 103] on icon at bounding box center [493, 106] width 7 height 7
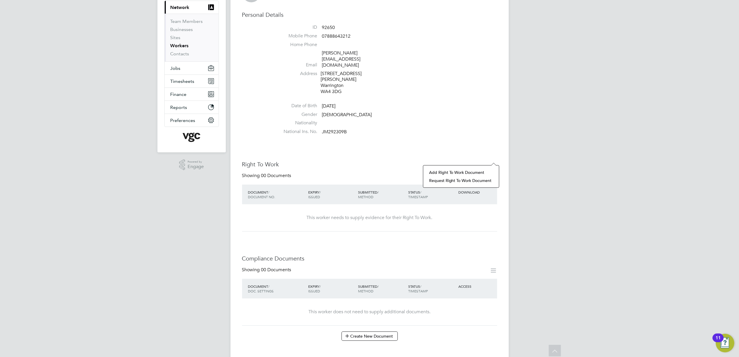
scroll to position [0, 0]
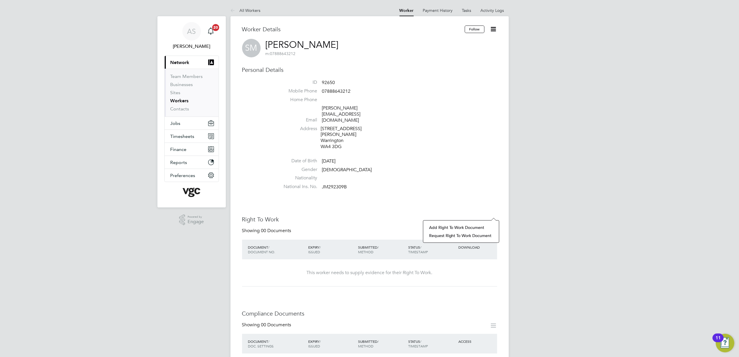
click at [477, 177] on div "Worker Details Follow SM Samuel Mcgarry m: 07888643212 Personal Details ID 9265…" at bounding box center [369, 327] width 255 height 602
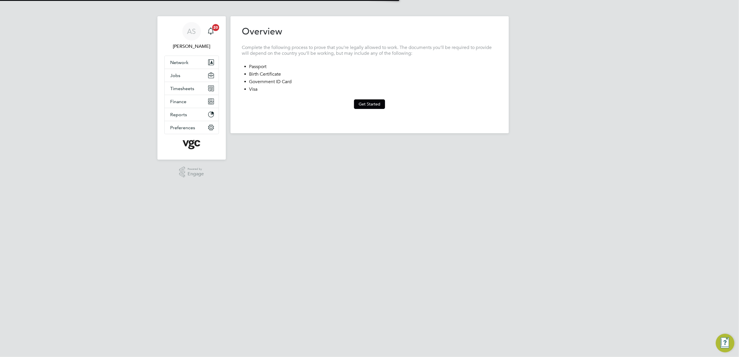
click at [361, 106] on button "Get Started" at bounding box center [369, 103] width 31 height 9
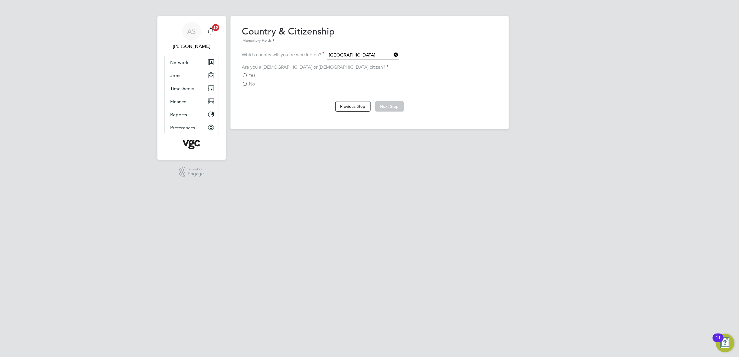
click at [257, 70] on div "Are you a [DEMOGRAPHIC_DATA] or [DEMOGRAPHIC_DATA] citizen? Yes No" at bounding box center [369, 75] width 255 height 23
click at [247, 73] on label "Yes" at bounding box center [249, 76] width 14 height 6
click at [0, 0] on input "Yes" at bounding box center [0, 0] width 0 height 0
click at [385, 108] on button "Next Step" at bounding box center [389, 106] width 29 height 10
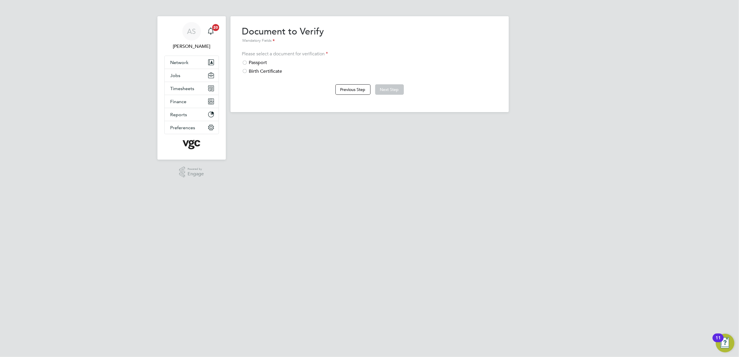
click at [257, 64] on div "Passport" at bounding box center [369, 63] width 255 height 6
click at [385, 90] on button "Next Step" at bounding box center [389, 89] width 29 height 10
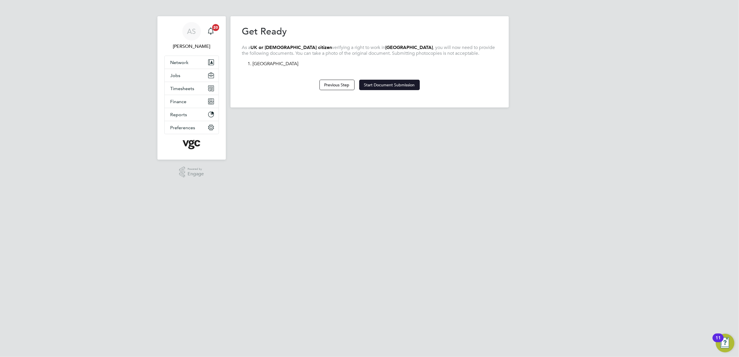
click at [395, 90] on button "Start Document Submission" at bounding box center [389, 85] width 61 height 10
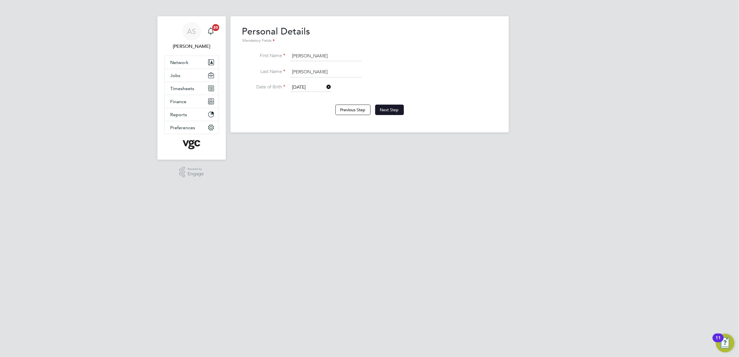
click at [385, 108] on button "Next Step" at bounding box center [389, 110] width 29 height 10
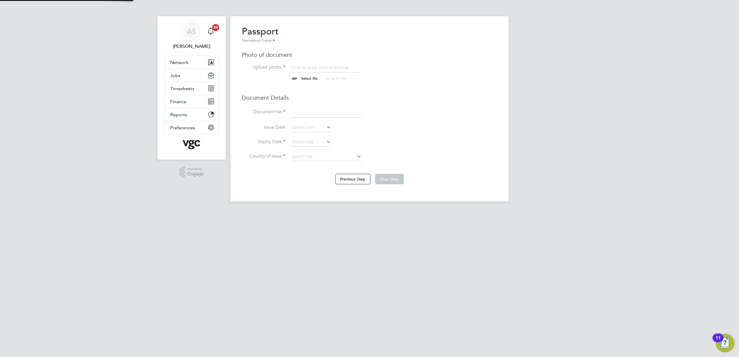
scroll to position [8, 72]
click at [295, 84] on div "Passport Mandatory Fields Photo of document Upload photo: Click or press enter …" at bounding box center [369, 97] width 255 height 142
click at [298, 79] on input "file" at bounding box center [315, 73] width 91 height 17
type input "C:\fakepath\[PERSON_NAME] Passport_BEACB9B850284AE1A260AAF51D3166C7.pdf"
click at [296, 112] on input at bounding box center [326, 112] width 72 height 10
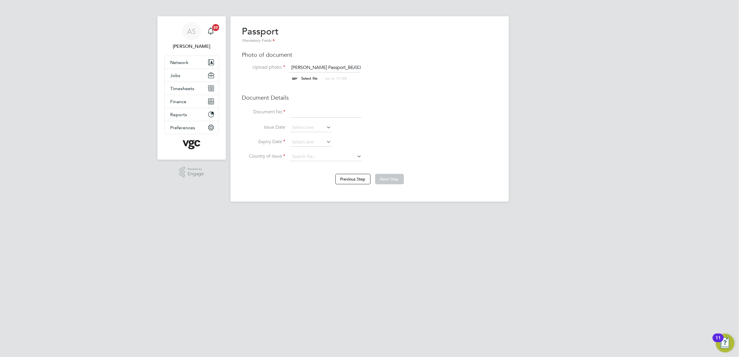
paste input "555934585"
type input "555934585"
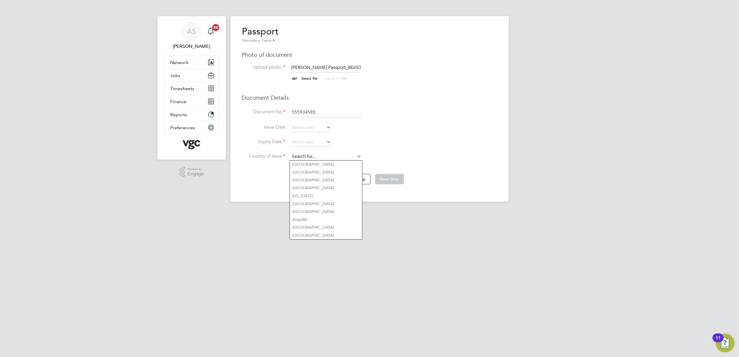
click at [308, 157] on input at bounding box center [326, 157] width 72 height 9
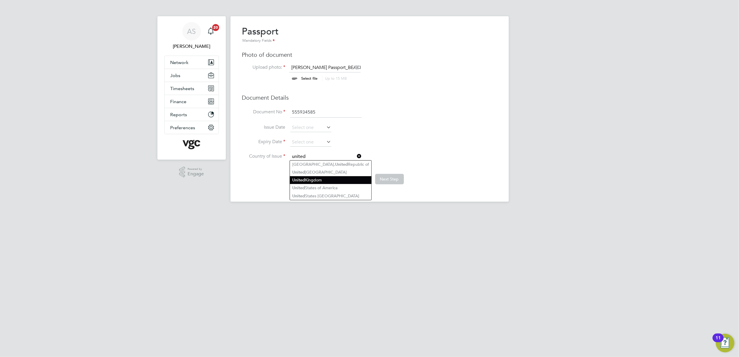
click at [335, 179] on li "[GEOGRAPHIC_DATA]" at bounding box center [331, 180] width 82 height 8
type input "[GEOGRAPHIC_DATA]"
click at [472, 144] on li "Expiry Date" at bounding box center [369, 145] width 255 height 15
click at [298, 142] on input at bounding box center [310, 142] width 41 height 9
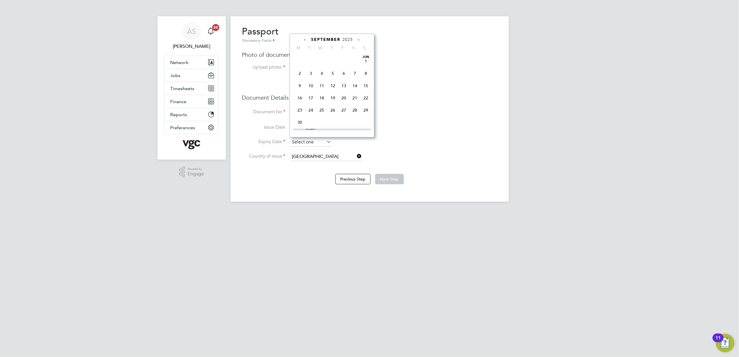
scroll to position [224, 0]
click at [349, 39] on span "2025" at bounding box center [348, 39] width 10 height 5
click at [330, 94] on span "2028" at bounding box center [332, 92] width 11 height 11
click at [305, 39] on icon at bounding box center [306, 40] width 6 height 6
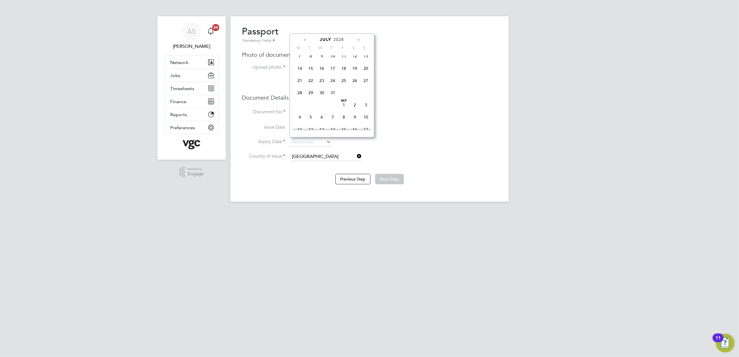
scroll to position [62, 0]
click at [305, 39] on icon at bounding box center [306, 40] width 6 height 6
click at [355, 40] on div "May 2028" at bounding box center [332, 40] width 78 height 6
click at [359, 39] on icon at bounding box center [359, 40] width 6 height 6
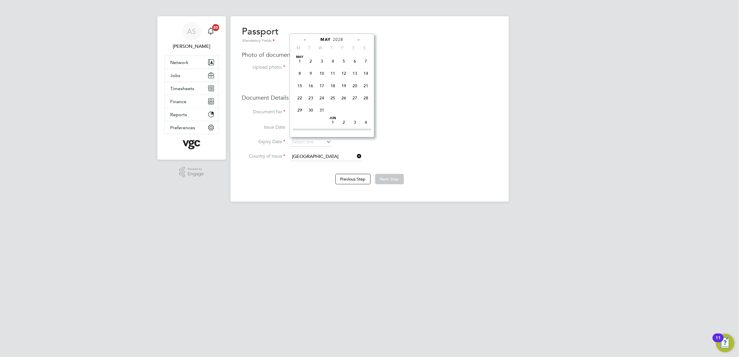
scroll to position [62, 0]
click at [358, 39] on icon at bounding box center [359, 40] width 6 height 6
click at [334, 97] on span "20" at bounding box center [332, 96] width 11 height 11
type input "20 Jul 2028"
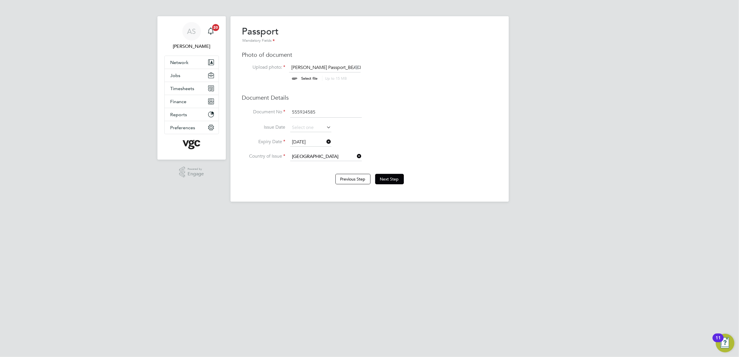
click at [437, 105] on div "Passport Mandatory Fields Photo of document Upload photo: Samuel McGarry Passpo…" at bounding box center [369, 97] width 255 height 142
click at [387, 178] on button "Next Step" at bounding box center [389, 179] width 29 height 10
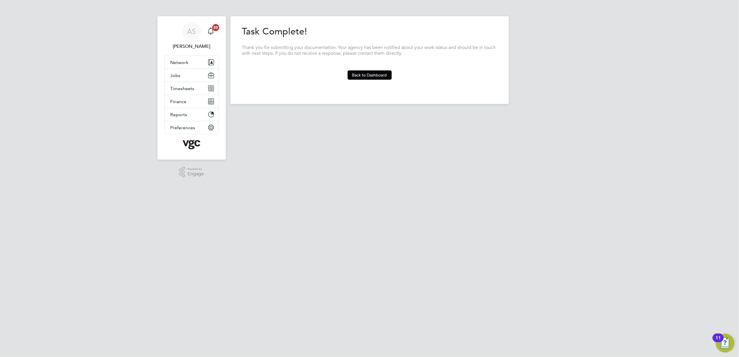
click at [411, 113] on html "AS Anna Slavova Notifications 20 Applications: Network Team Members Businesses …" at bounding box center [369, 56] width 739 height 113
drag, startPoint x: 363, startPoint y: 72, endPoint x: 302, endPoint y: 15, distance: 83.7
click at [363, 72] on button "Back to Dashboard" at bounding box center [370, 74] width 44 height 9
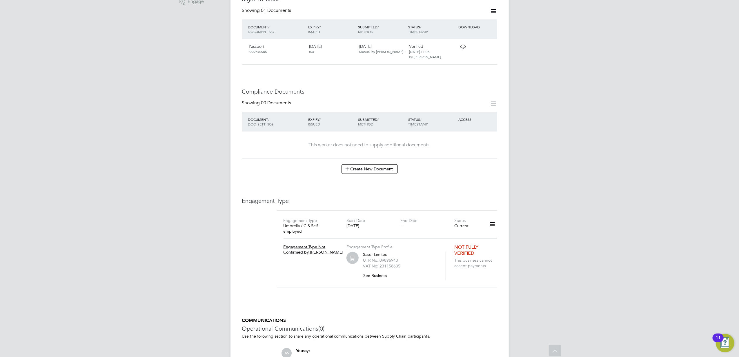
scroll to position [232, 0]
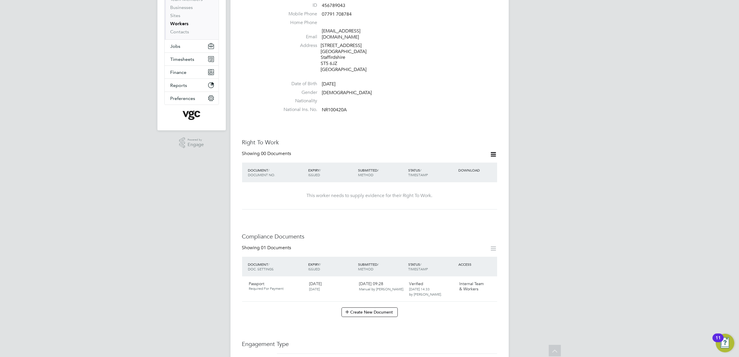
scroll to position [193, 0]
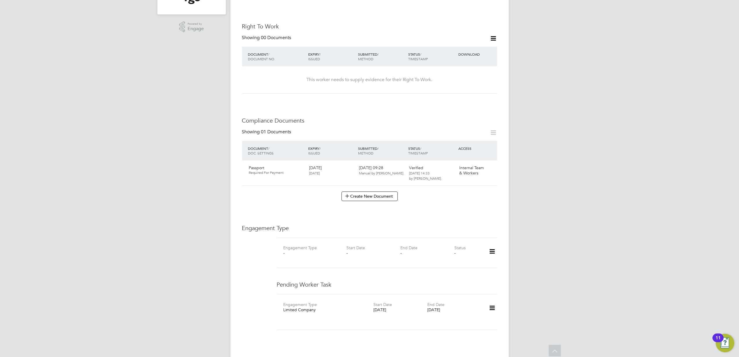
click at [490, 304] on icon at bounding box center [492, 308] width 10 height 13
click at [601, 223] on div "AS [PERSON_NAME] Notifications 20 Applications: Current page: Network Team Memb…" at bounding box center [369, 142] width 739 height 670
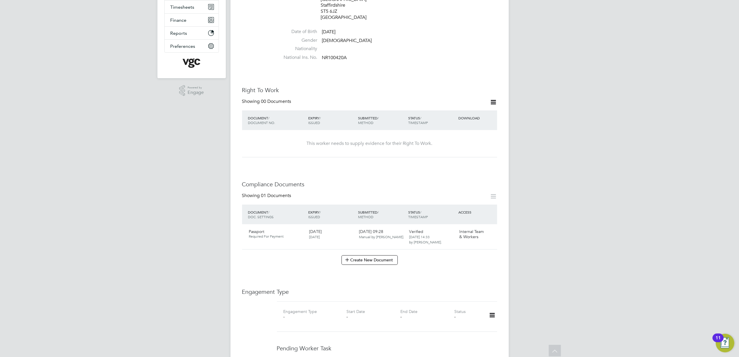
scroll to position [116, 0]
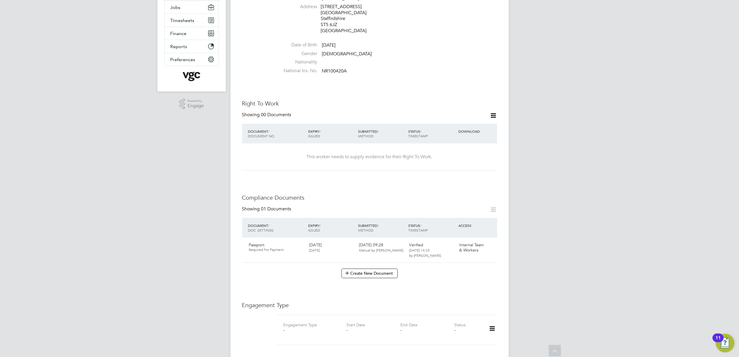
click at [491, 112] on icon at bounding box center [493, 115] width 7 height 7
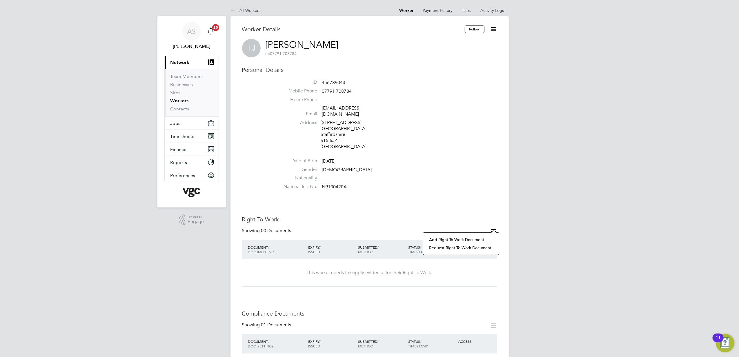
click at [473, 237] on li "Add Right To Work Document" at bounding box center [461, 240] width 70 height 8
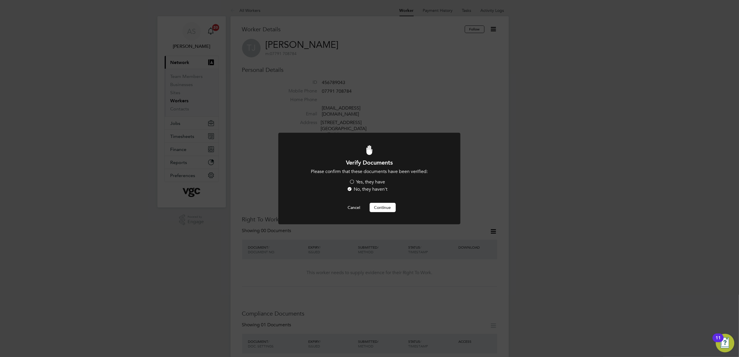
click at [374, 182] on label "Yes, they have" at bounding box center [367, 182] width 36 height 6
click at [0, 0] on input "Yes, they have" at bounding box center [0, 0] width 0 height 0
click at [390, 210] on button "Continue" at bounding box center [383, 207] width 26 height 9
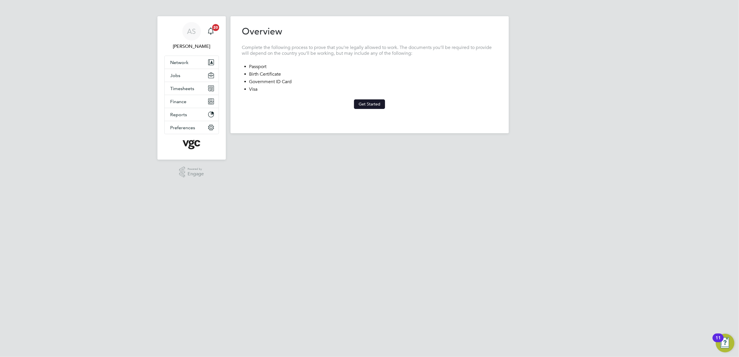
click at [371, 105] on button "Get Started" at bounding box center [369, 103] width 31 height 9
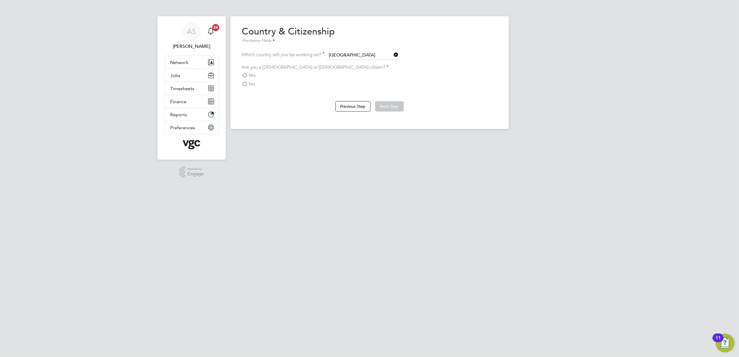
click at [247, 75] on label "Yes" at bounding box center [249, 76] width 14 height 6
click at [0, 0] on input "Yes" at bounding box center [0, 0] width 0 height 0
click at [395, 104] on button "Next Step" at bounding box center [389, 106] width 29 height 10
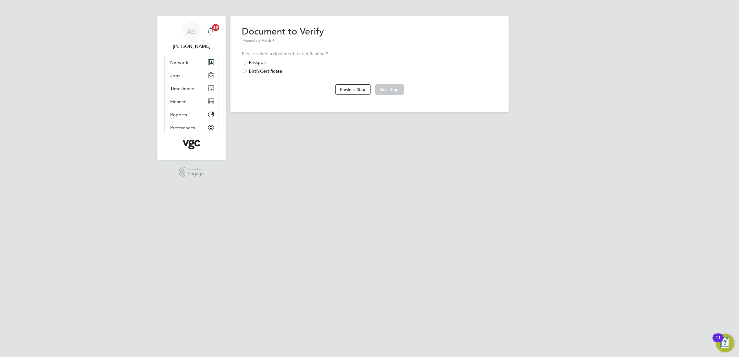
click at [265, 60] on div "Passport" at bounding box center [369, 63] width 255 height 6
click at [396, 87] on button "Next Step" at bounding box center [389, 89] width 29 height 10
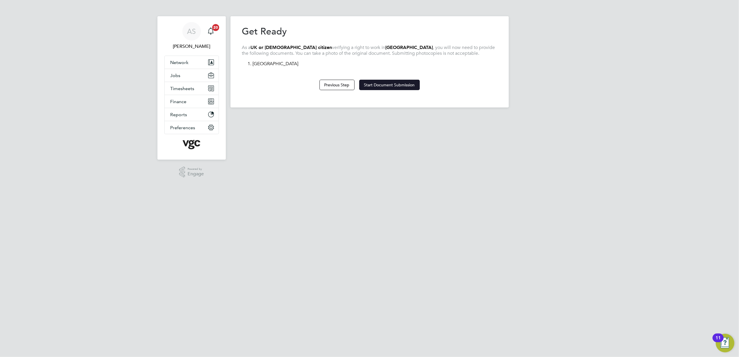
click at [387, 81] on button "Start Document Submission" at bounding box center [389, 85] width 61 height 10
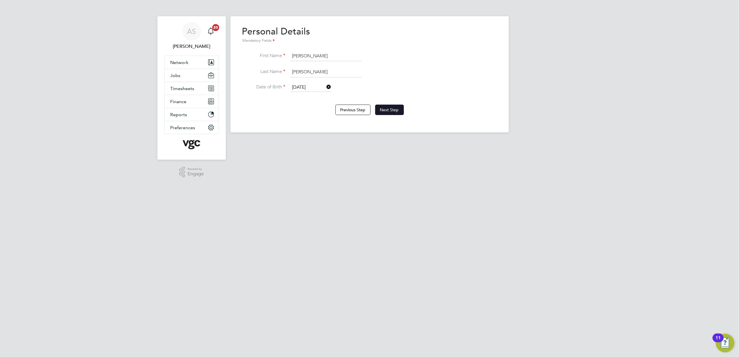
drag, startPoint x: 396, startPoint y: 113, endPoint x: 392, endPoint y: 113, distance: 3.5
click at [392, 113] on button "Next Step" at bounding box center [389, 110] width 29 height 10
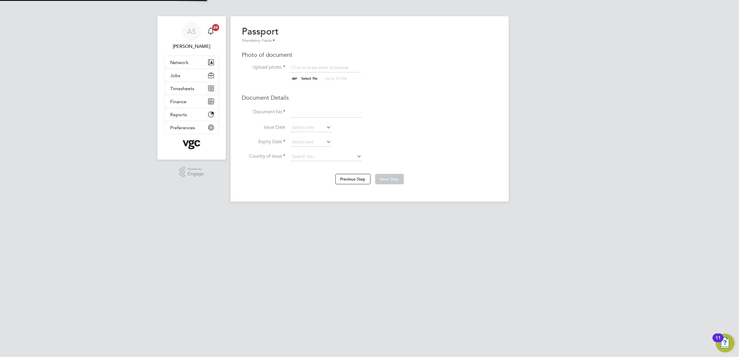
scroll to position [8, 72]
click at [314, 79] on input "file" at bounding box center [315, 73] width 91 height 17
type input "C:\fakepath\Anthony Jenkins Passport_AF42844552754AF0BF73C230F8CCF60A (1).jpeg"
click at [325, 109] on input at bounding box center [326, 112] width 72 height 10
paste input "576672528"
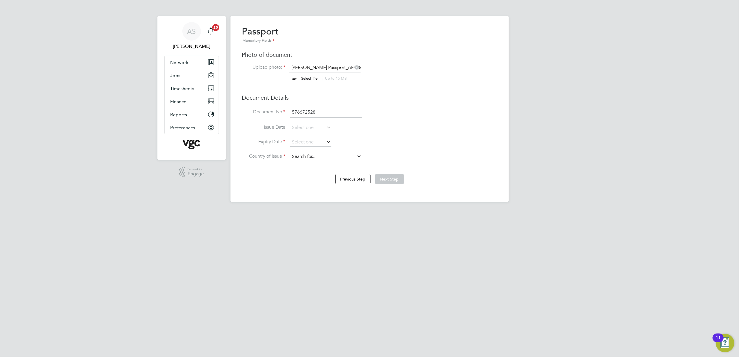
type input "576672528"
click at [294, 157] on input at bounding box center [326, 157] width 72 height 9
click at [306, 170] on li "United Arab Emirates" at bounding box center [331, 173] width 82 height 8
type input "United Arab Emirates"
click at [356, 156] on icon at bounding box center [356, 156] width 0 height 8
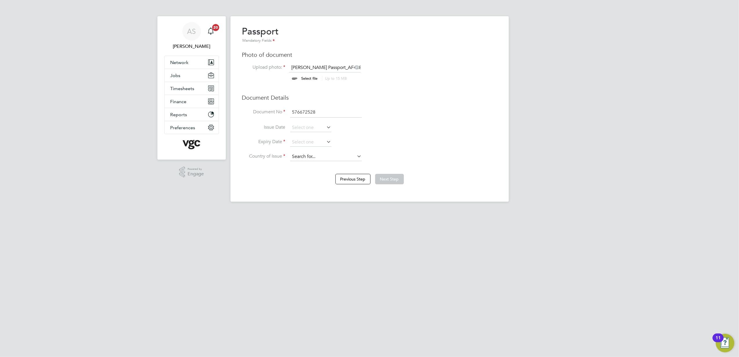
click at [327, 158] on input at bounding box center [326, 157] width 72 height 9
type input "united k"
click at [341, 169] on div "Previous Step Next Step" at bounding box center [369, 178] width 255 height 23
click at [338, 165] on li "Country of Issue" at bounding box center [369, 160] width 255 height 15
click at [335, 156] on input at bounding box center [326, 157] width 72 height 9
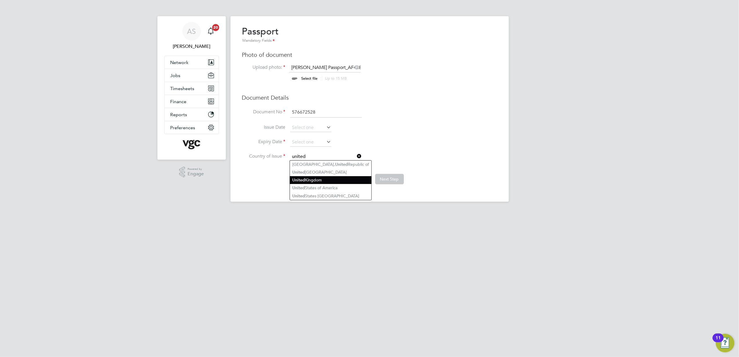
click at [333, 181] on li "United Kingdom" at bounding box center [331, 180] width 82 height 8
type input "[GEOGRAPHIC_DATA]"
click at [484, 121] on li "Document No 576672528" at bounding box center [369, 115] width 255 height 16
drag, startPoint x: 297, startPoint y: 139, endPoint x: 302, endPoint y: 140, distance: 4.5
click at [297, 139] on input at bounding box center [310, 142] width 41 height 9
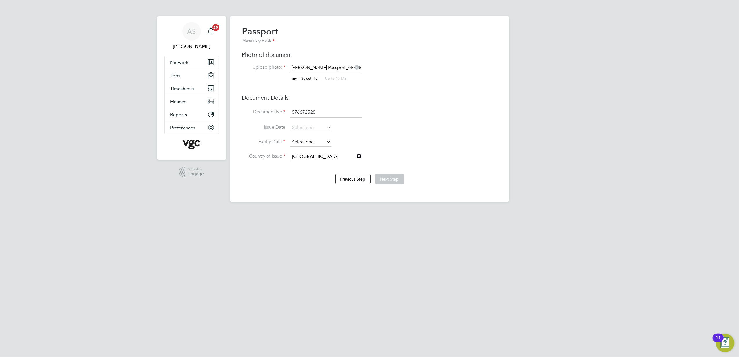
click at [297, 139] on input at bounding box center [310, 142] width 41 height 9
click at [326, 143] on icon at bounding box center [326, 142] width 0 height 8
click at [302, 140] on input at bounding box center [310, 142] width 41 height 9
click at [348, 37] on span "2025" at bounding box center [348, 39] width 10 height 5
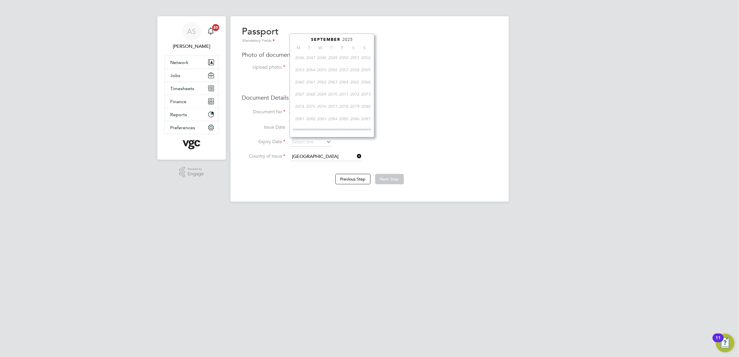
scroll to position [152, 0]
click at [354, 95] on span "2030" at bounding box center [354, 92] width 11 height 11
click at [307, 39] on icon at bounding box center [306, 40] width 6 height 6
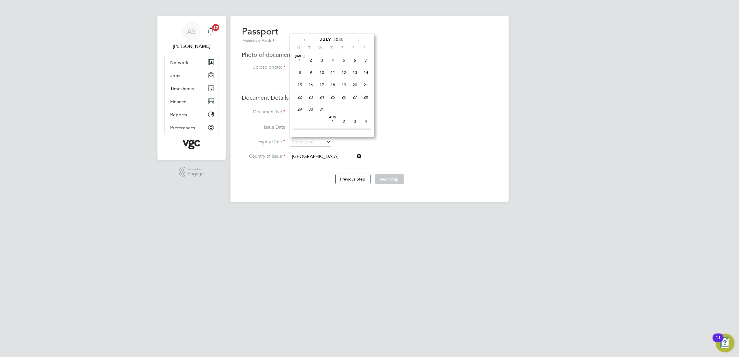
scroll to position [0, 0]
click at [307, 39] on icon at bounding box center [306, 40] width 6 height 6
click at [311, 96] on span "19" at bounding box center [310, 98] width 11 height 11
type input "[DATE]"
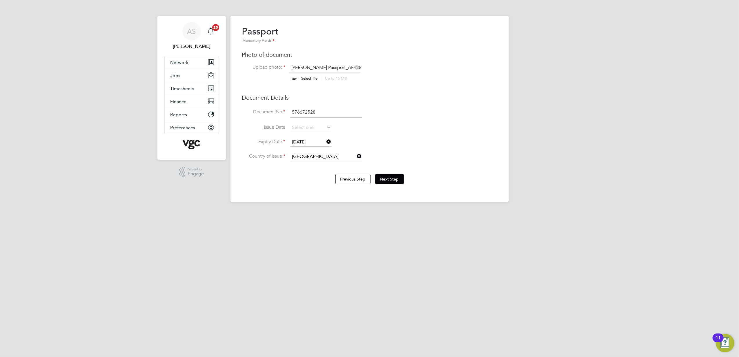
click at [457, 103] on div "Passport Mandatory Fields Photo of document Upload photo: Anthony Jenkins Passp…" at bounding box center [369, 97] width 255 height 142
click at [390, 178] on button "Next Step" at bounding box center [389, 179] width 29 height 10
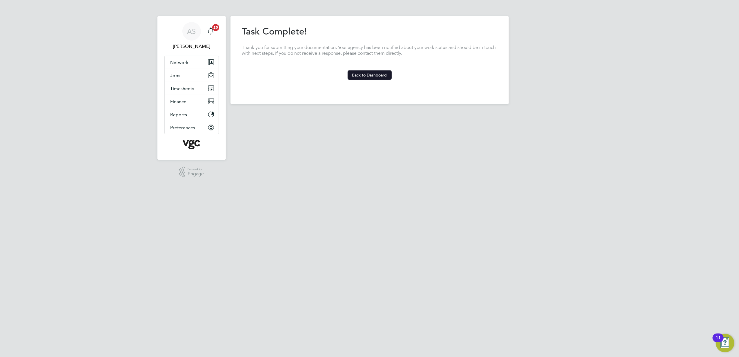
click at [366, 75] on button "Back to Dashboard" at bounding box center [370, 74] width 44 height 9
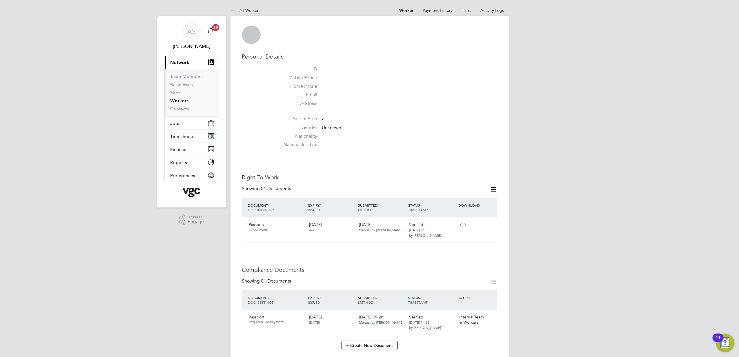
click at [611, 140] on div "AS Anna Slavova Notifications 20 Applications: Current page: Network Team Membe…" at bounding box center [369, 313] width 739 height 626
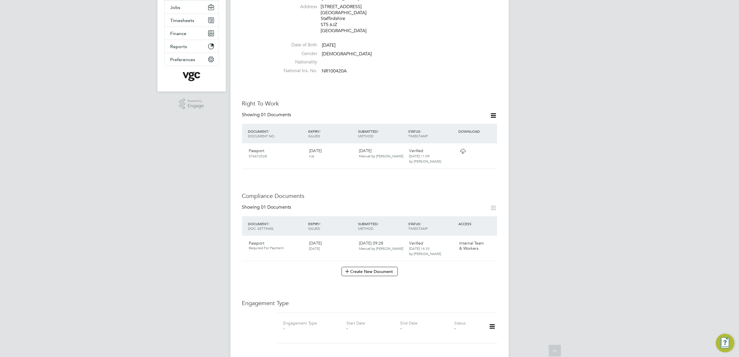
scroll to position [271, 0]
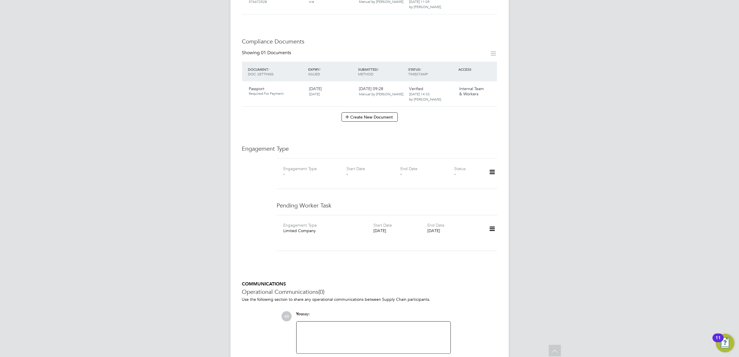
drag, startPoint x: 651, startPoint y: 228, endPoint x: 223, endPoint y: 212, distance: 428.7
click at [651, 228] on div "AS [PERSON_NAME] Notifications 20 Applications: Current page: Network Team Memb…" at bounding box center [369, 63] width 739 height 669
click at [667, 127] on div "AS [PERSON_NAME] Notifications 20 Applications: Current page: Network Team Memb…" at bounding box center [369, 63] width 739 height 669
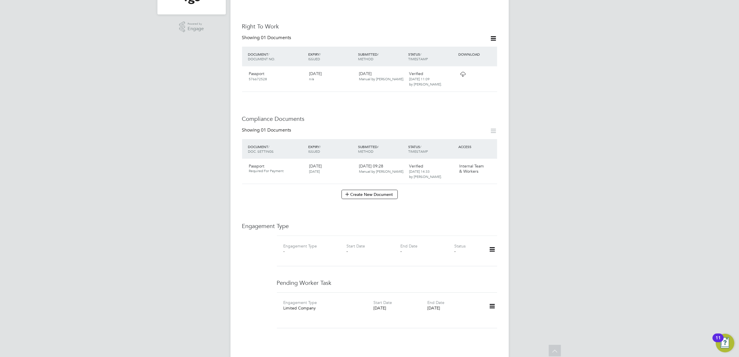
scroll to position [0, 0]
